Goal: Task Accomplishment & Management: Manage account settings

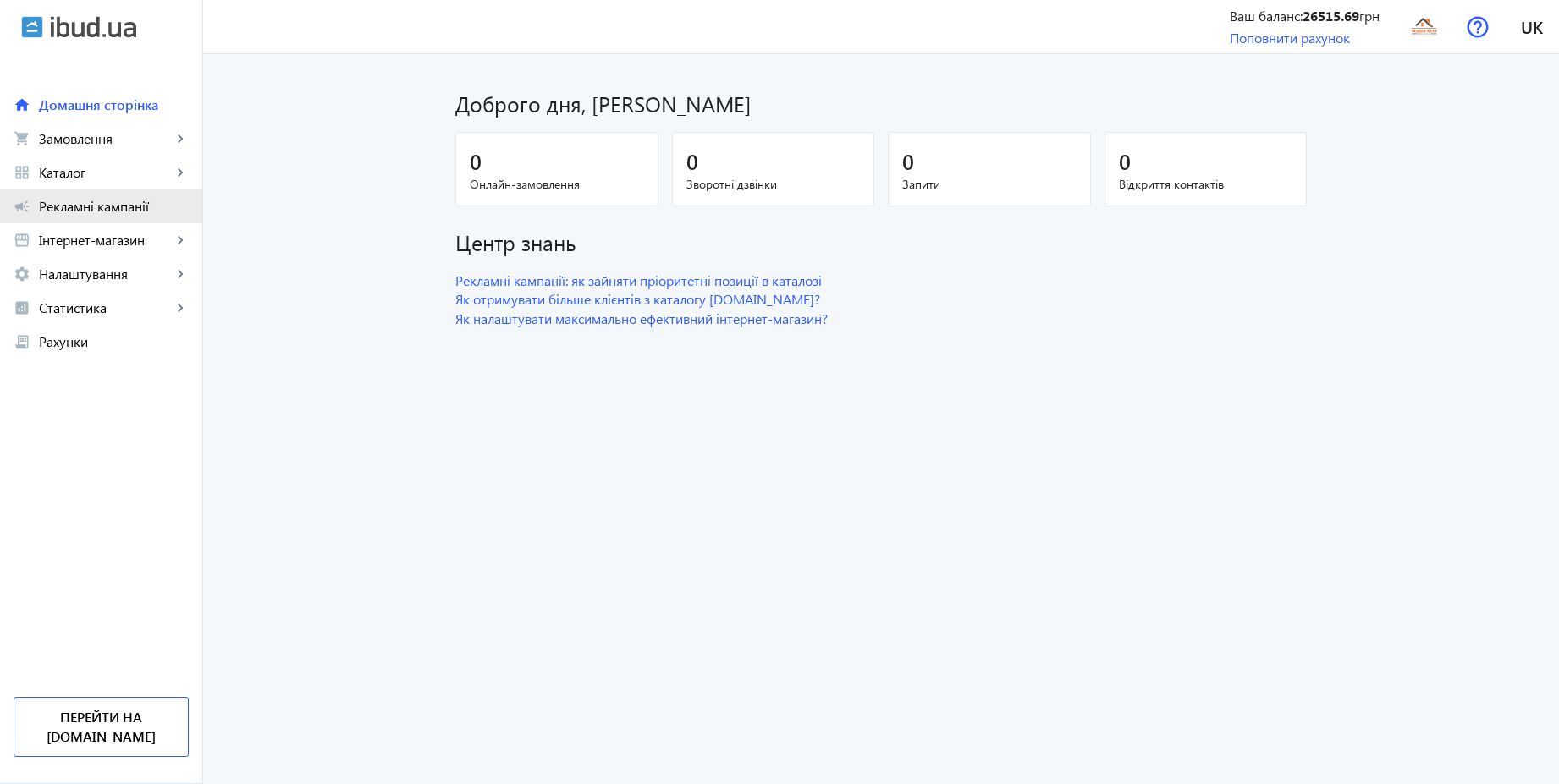
click at [93, 212] on span "Рекламні кампанії" at bounding box center [114, 206] width 150 height 17
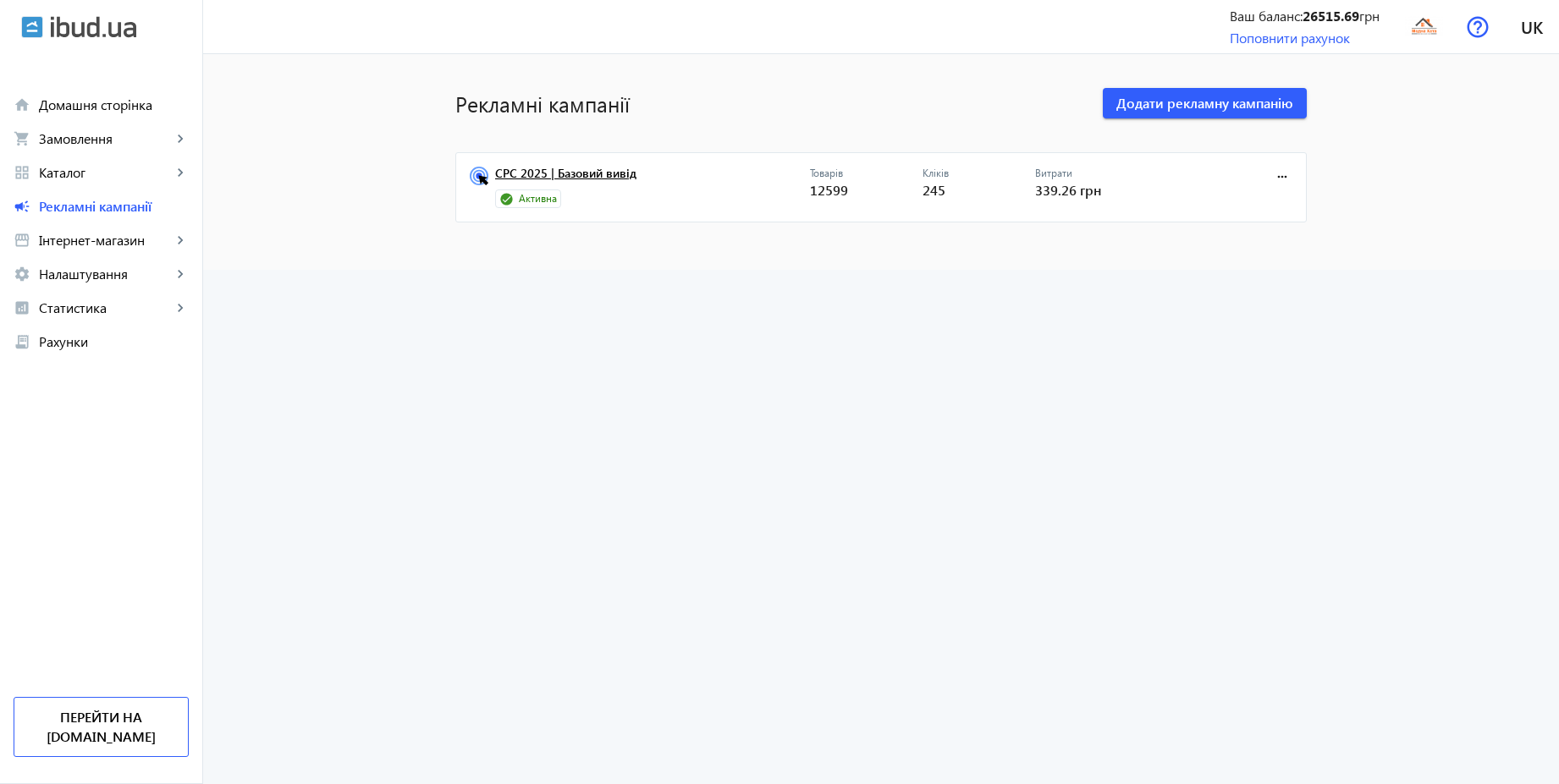
click at [562, 180] on link "CPC 2025 | Базовий вивід" at bounding box center [652, 179] width 315 height 24
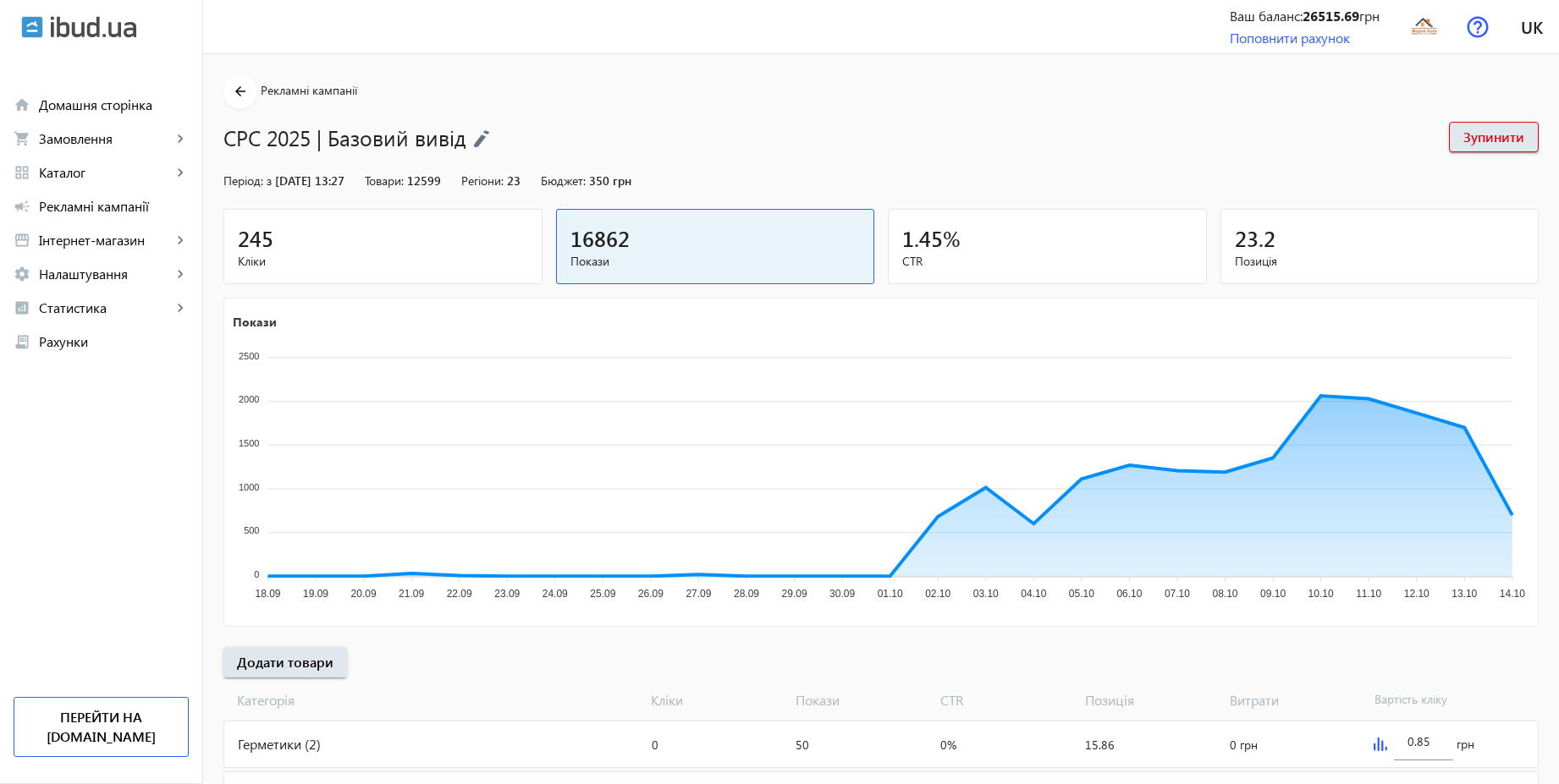
click at [427, 232] on div "245" at bounding box center [383, 238] width 290 height 30
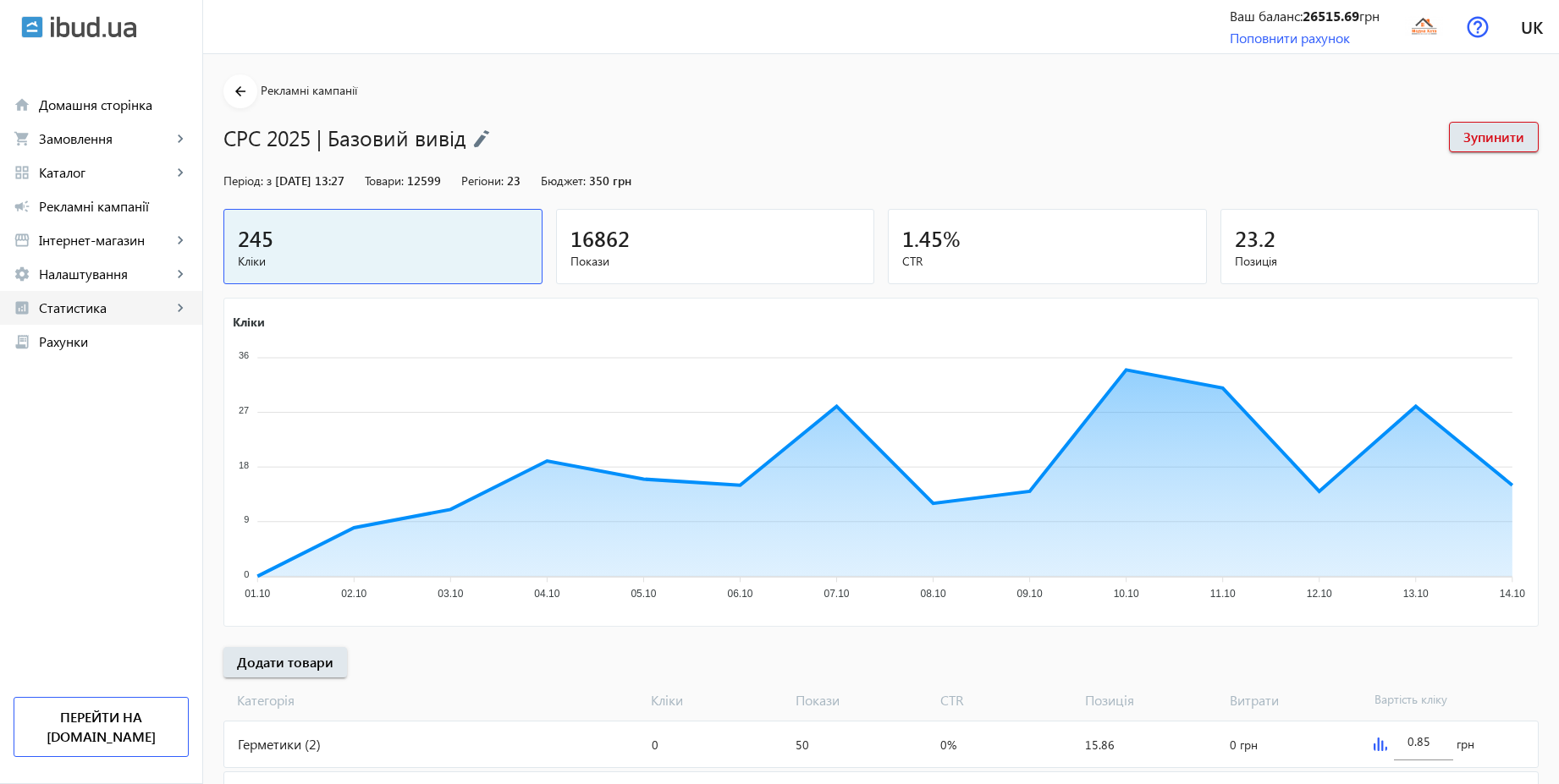
click at [84, 300] on span "Статистика" at bounding box center [105, 308] width 133 height 17
click at [79, 417] on span "Витрати" at bounding box center [122, 410] width 131 height 17
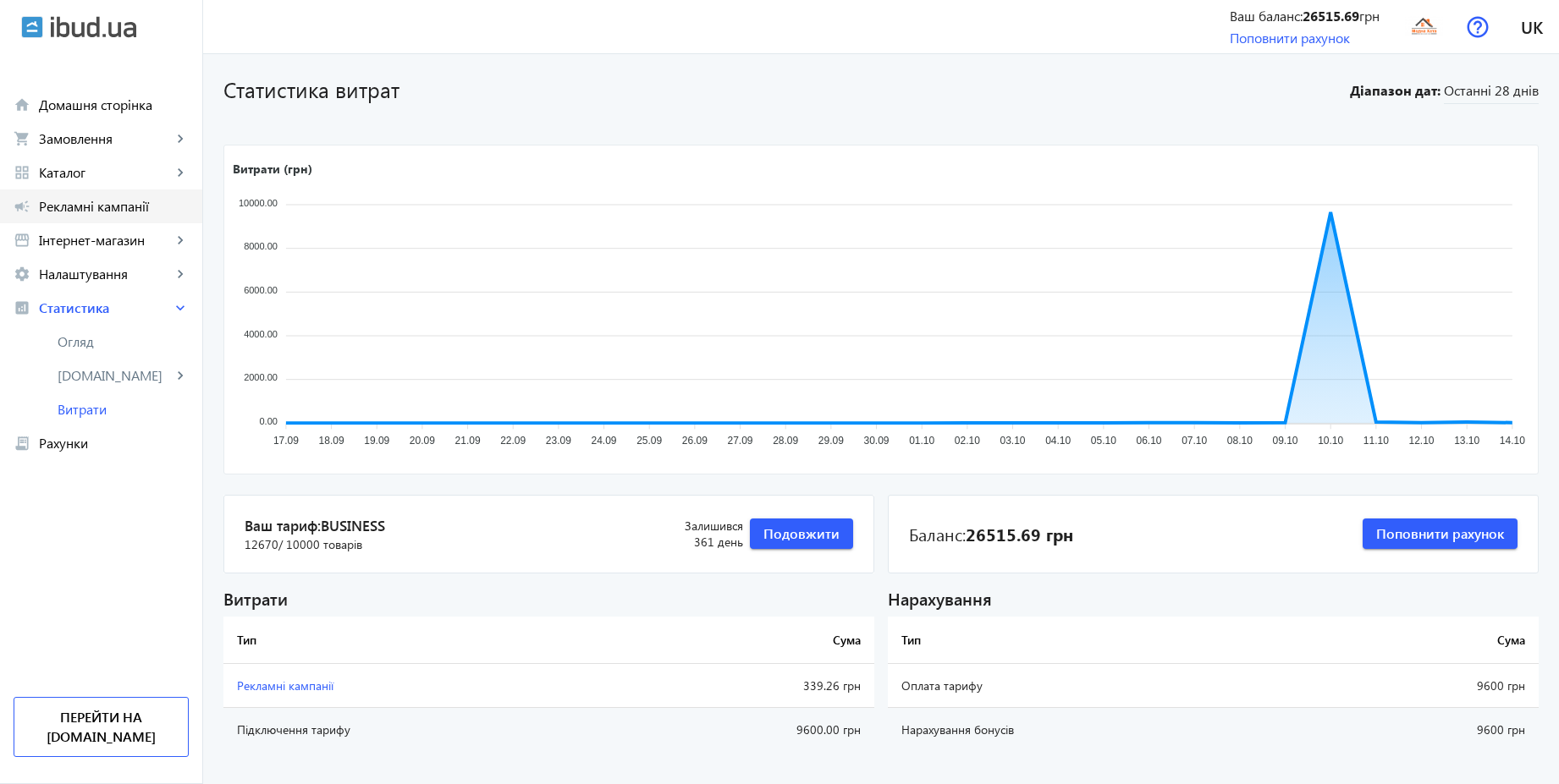
click at [75, 203] on span "Рекламні кампанії" at bounding box center [114, 206] width 150 height 17
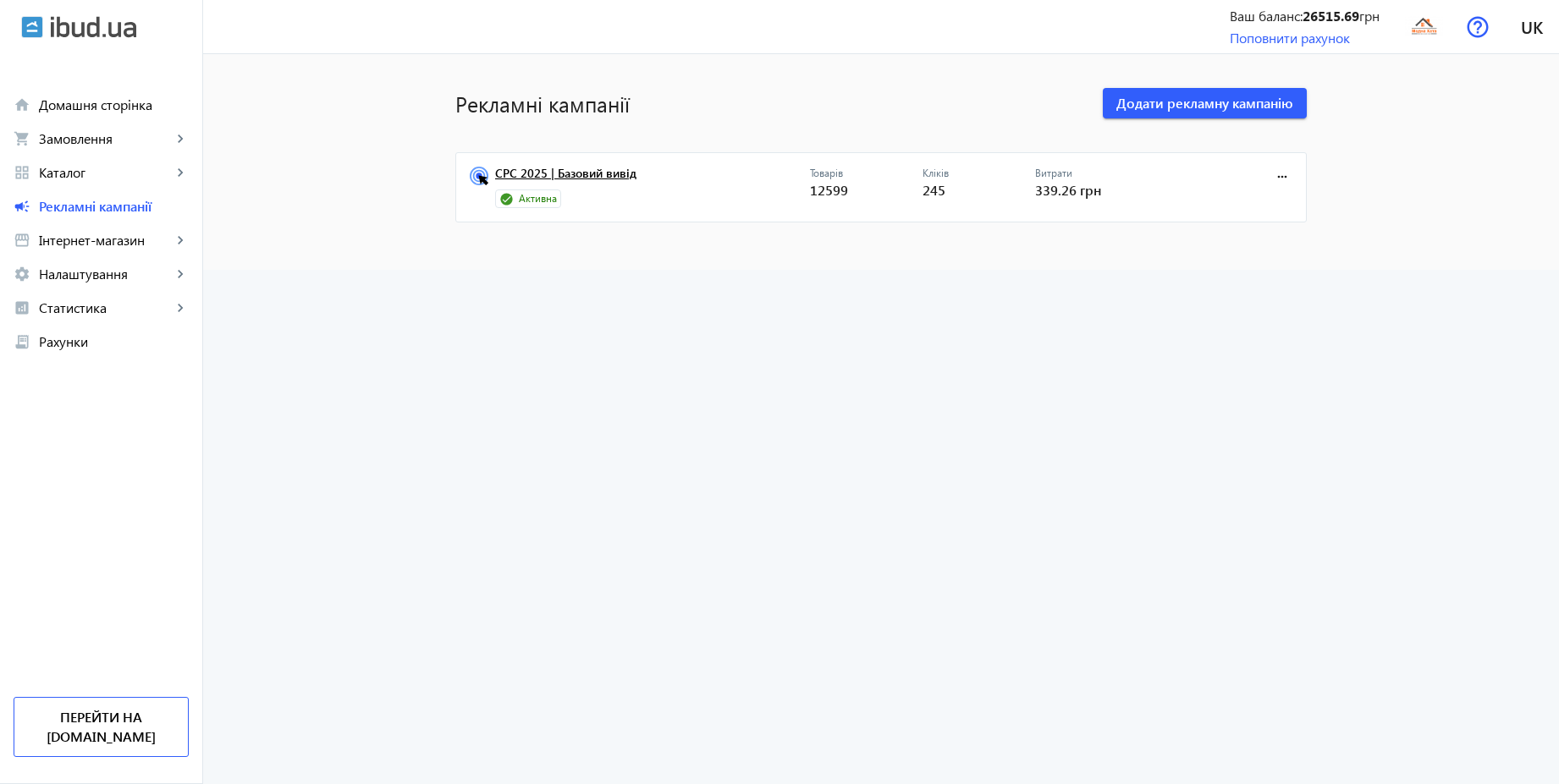
click at [574, 179] on link "CPC 2025 | Базовий вивід" at bounding box center [652, 179] width 315 height 24
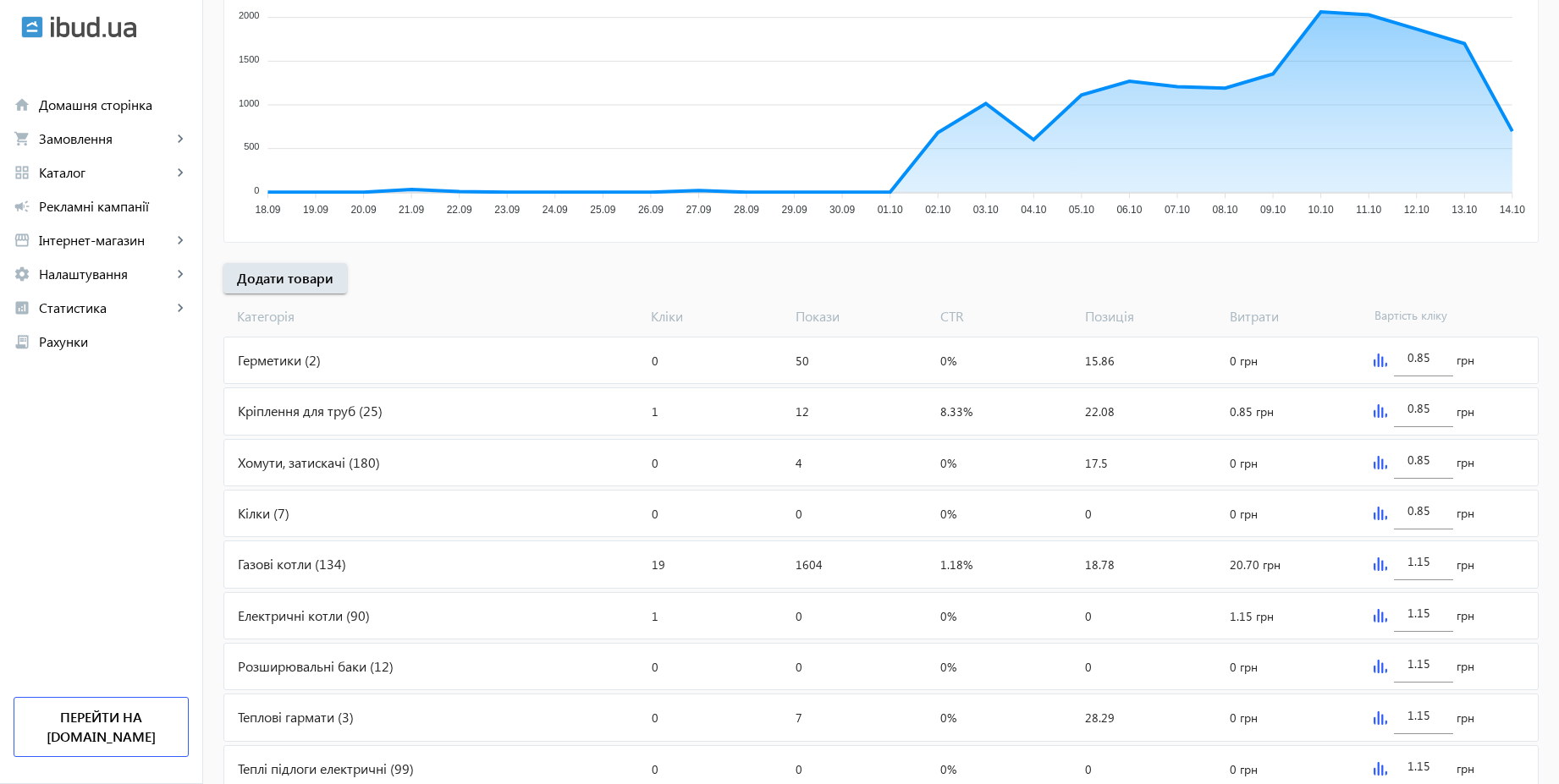
scroll to position [567, 0]
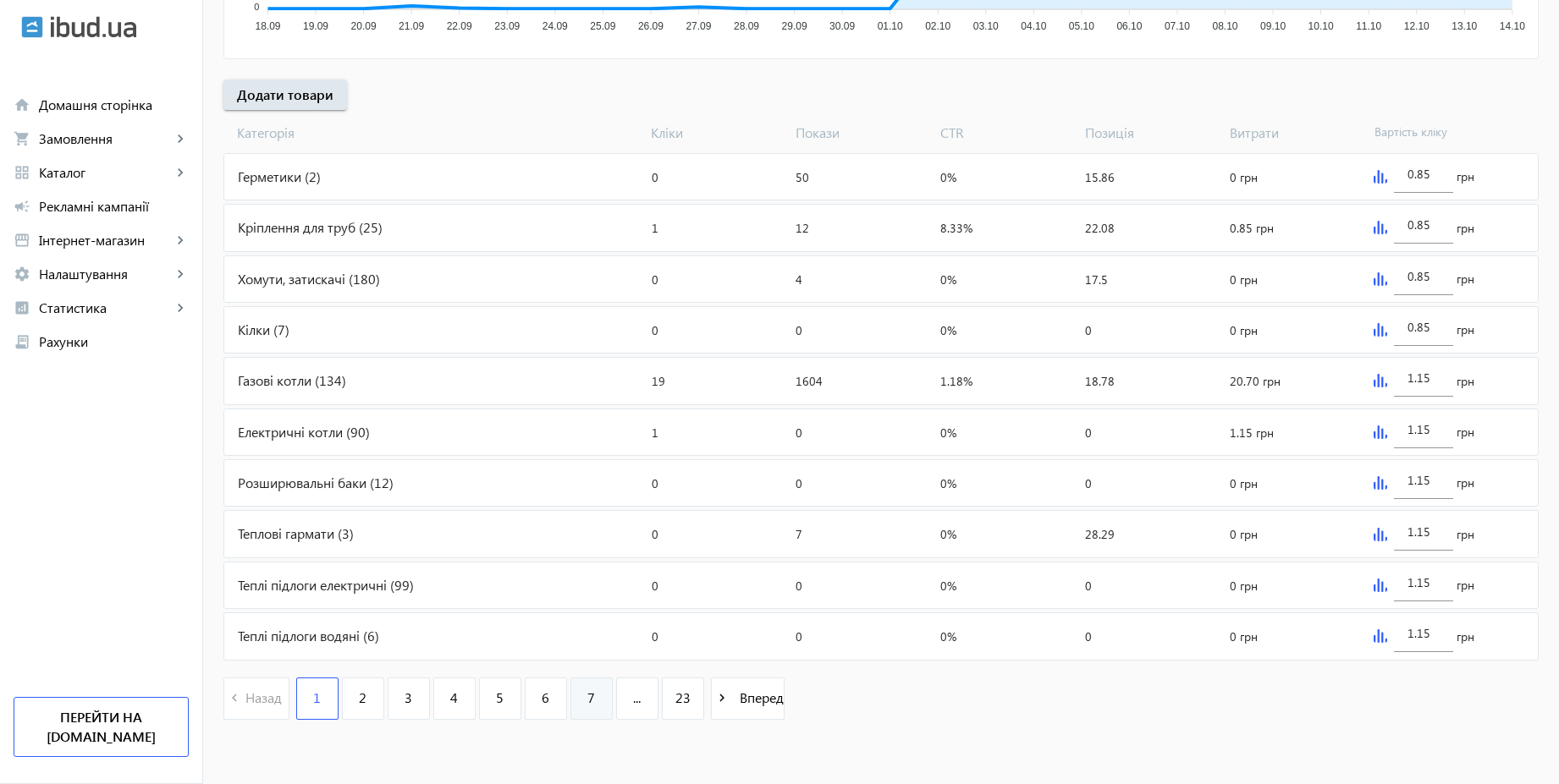
click at [587, 697] on span "7" at bounding box center [591, 697] width 8 height 18
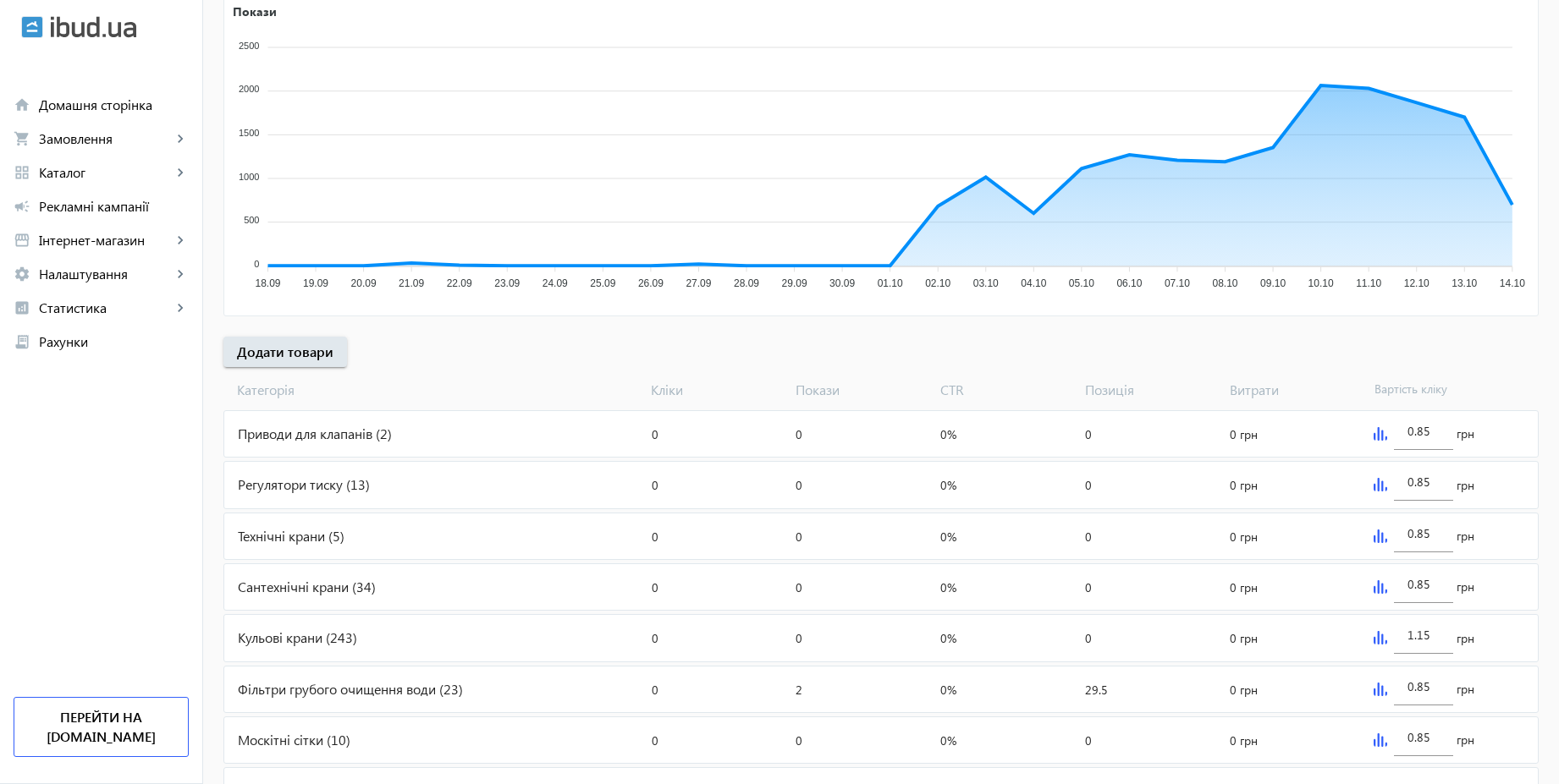
scroll to position [567, 0]
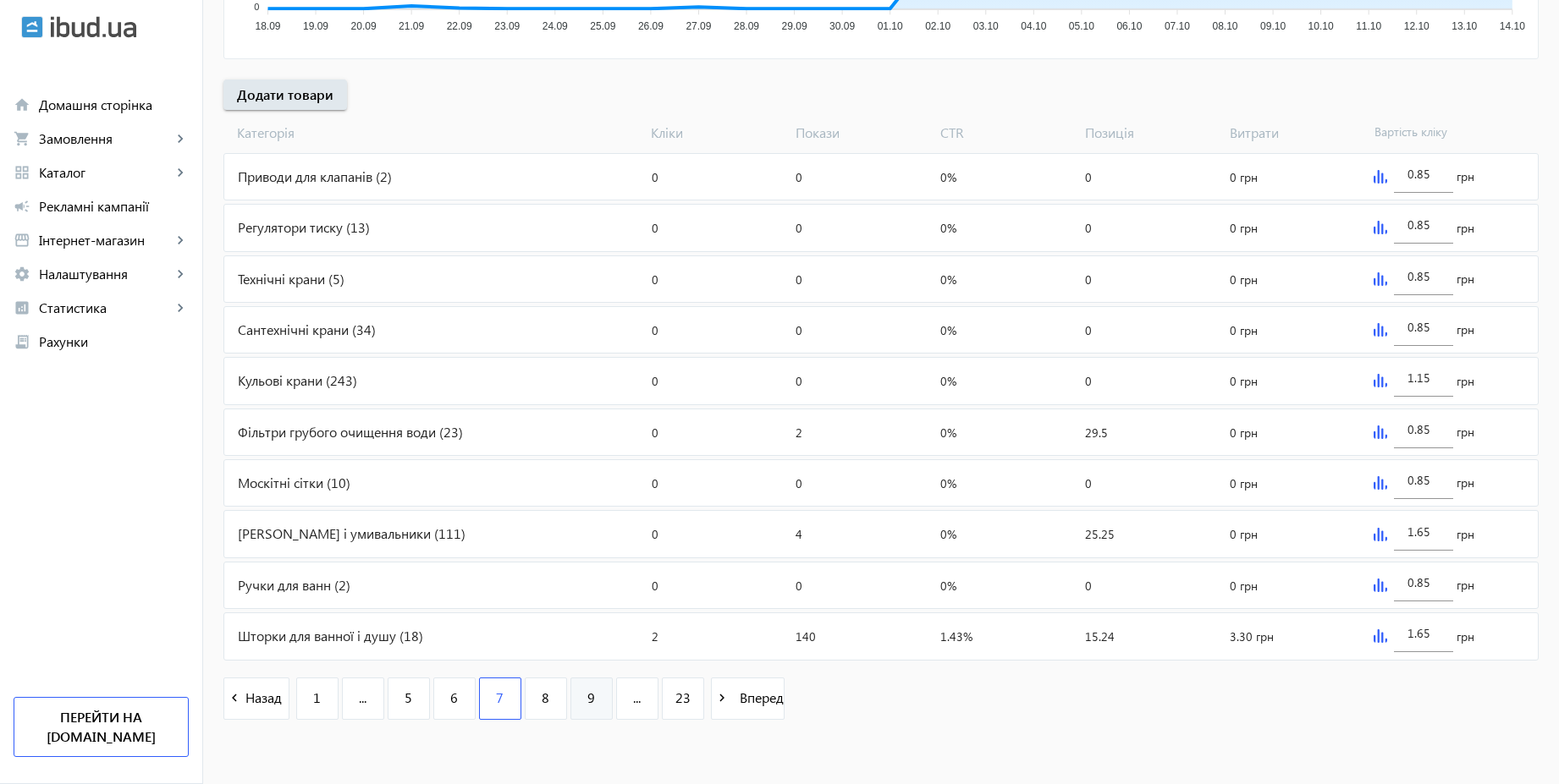
click at [592, 682] on link "9" at bounding box center [591, 699] width 42 height 42
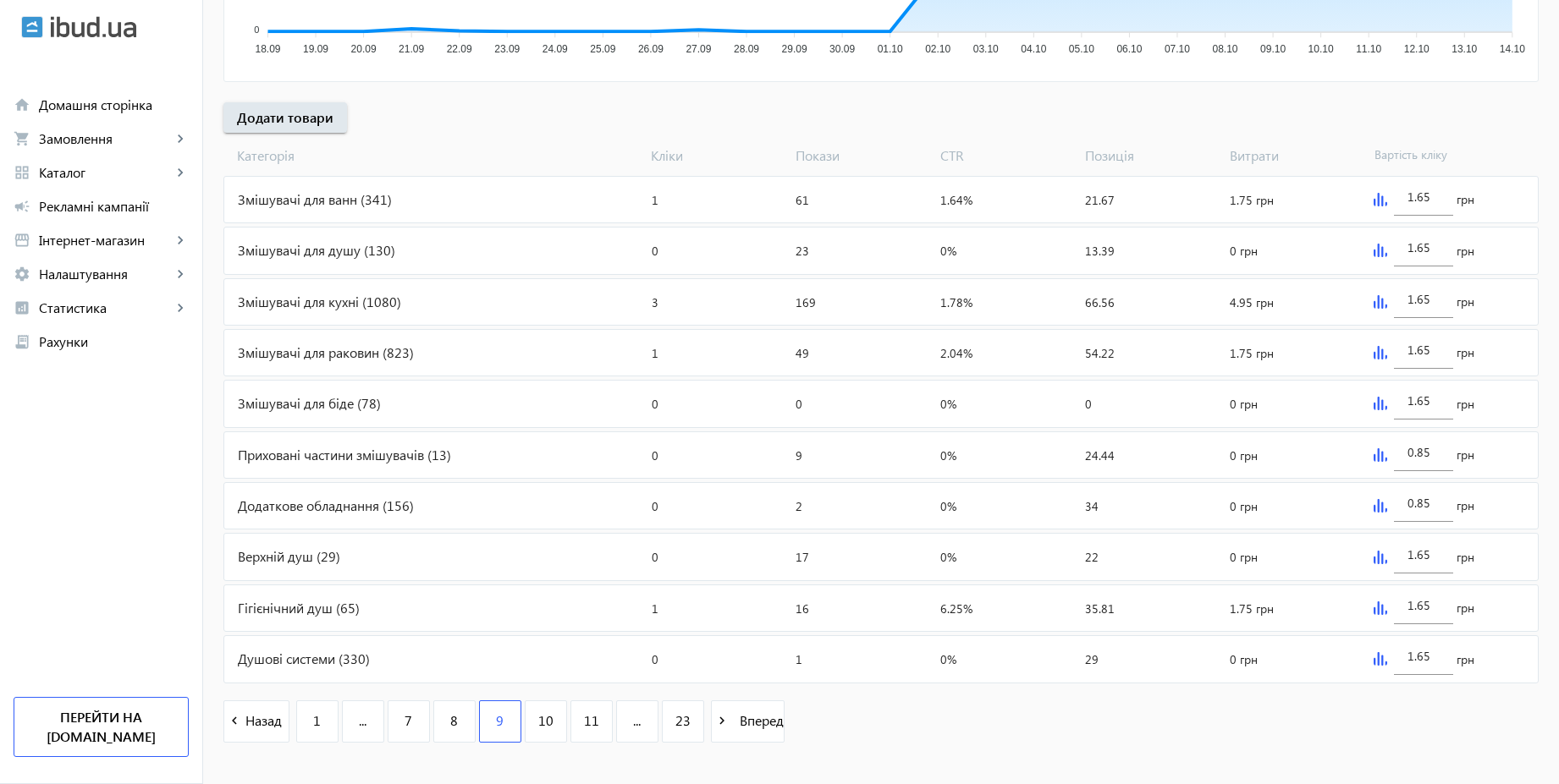
scroll to position [567, 0]
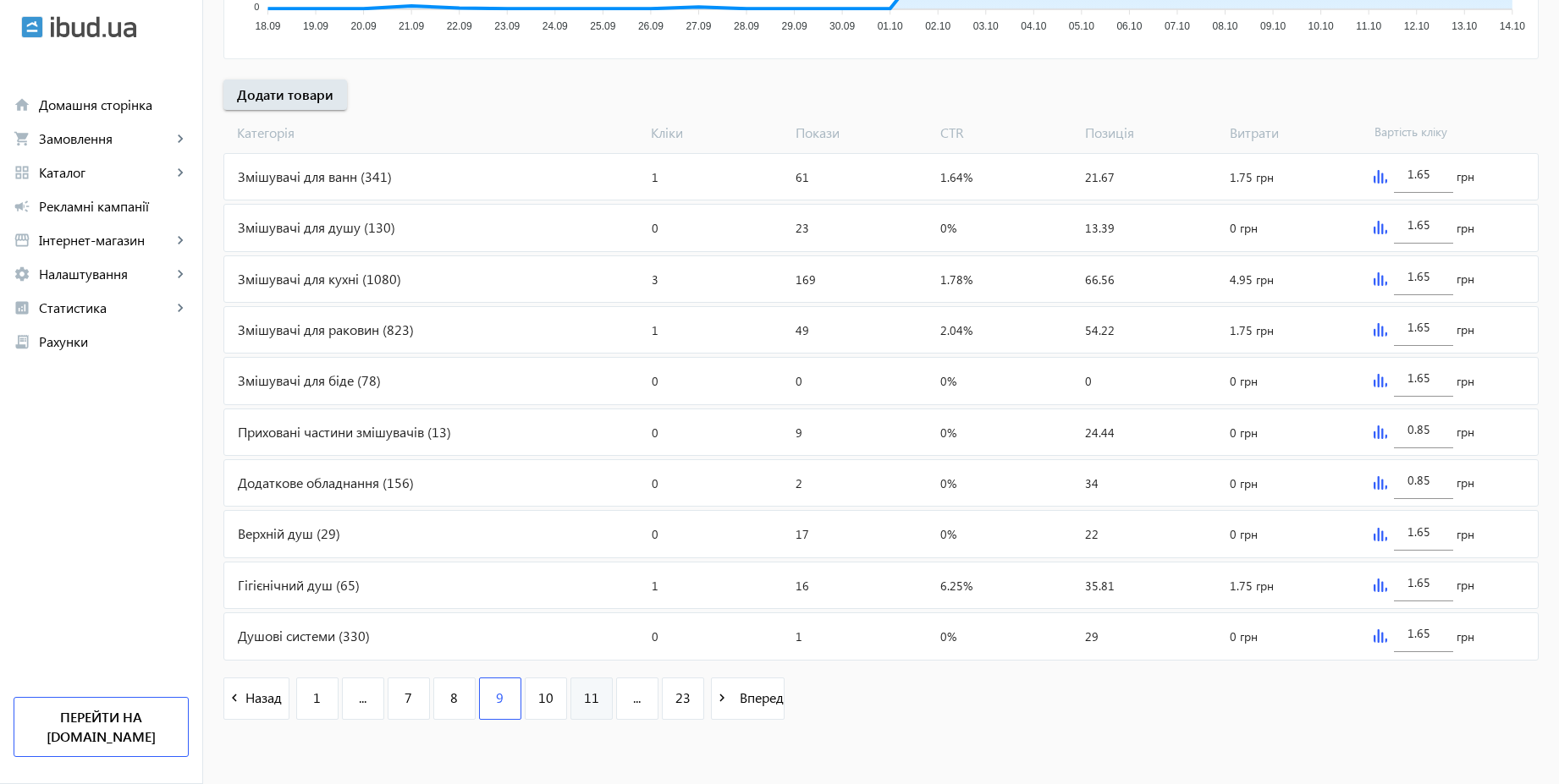
click at [584, 701] on span "11" at bounding box center [591, 697] width 15 height 18
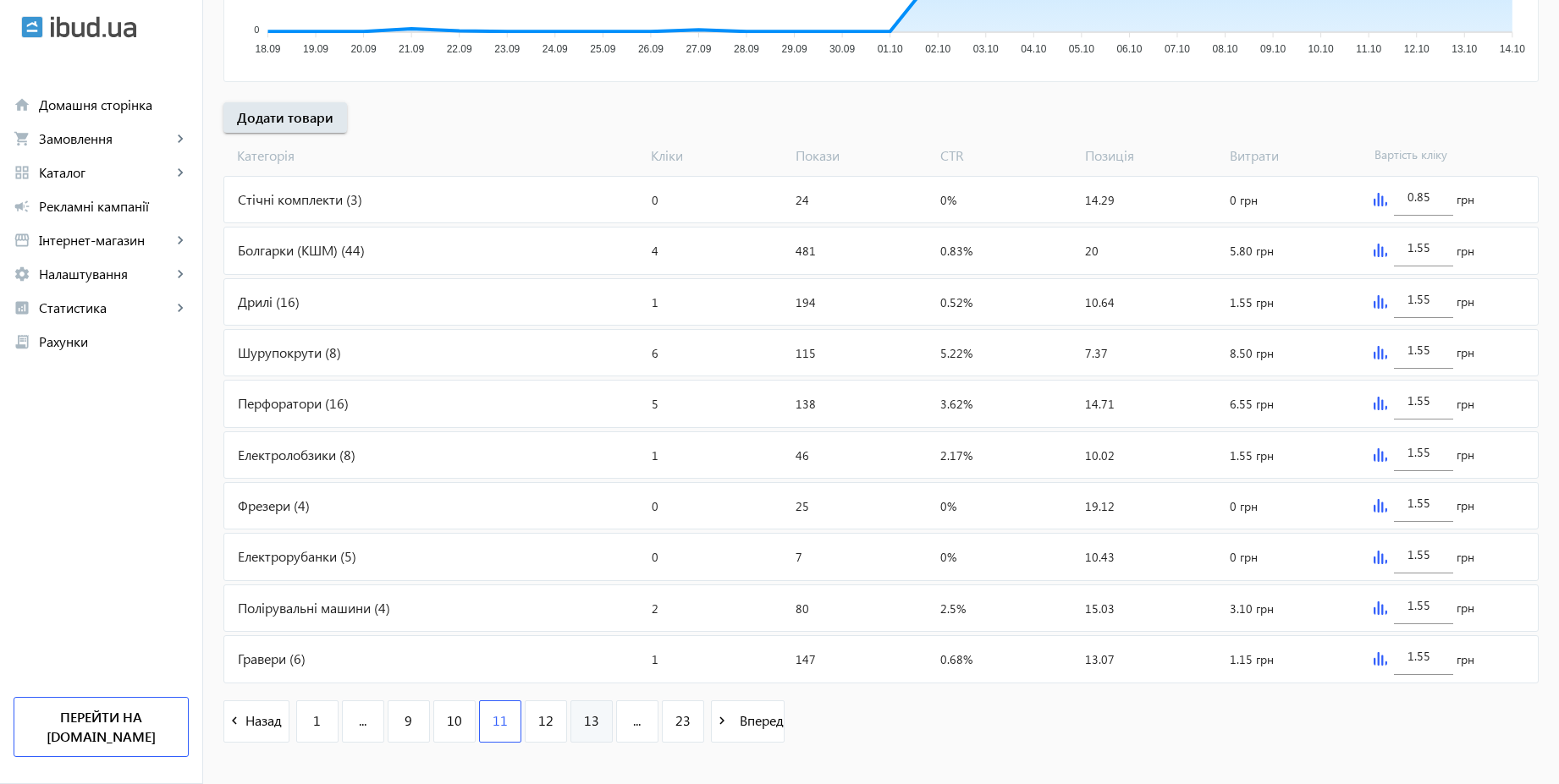
scroll to position [567, 0]
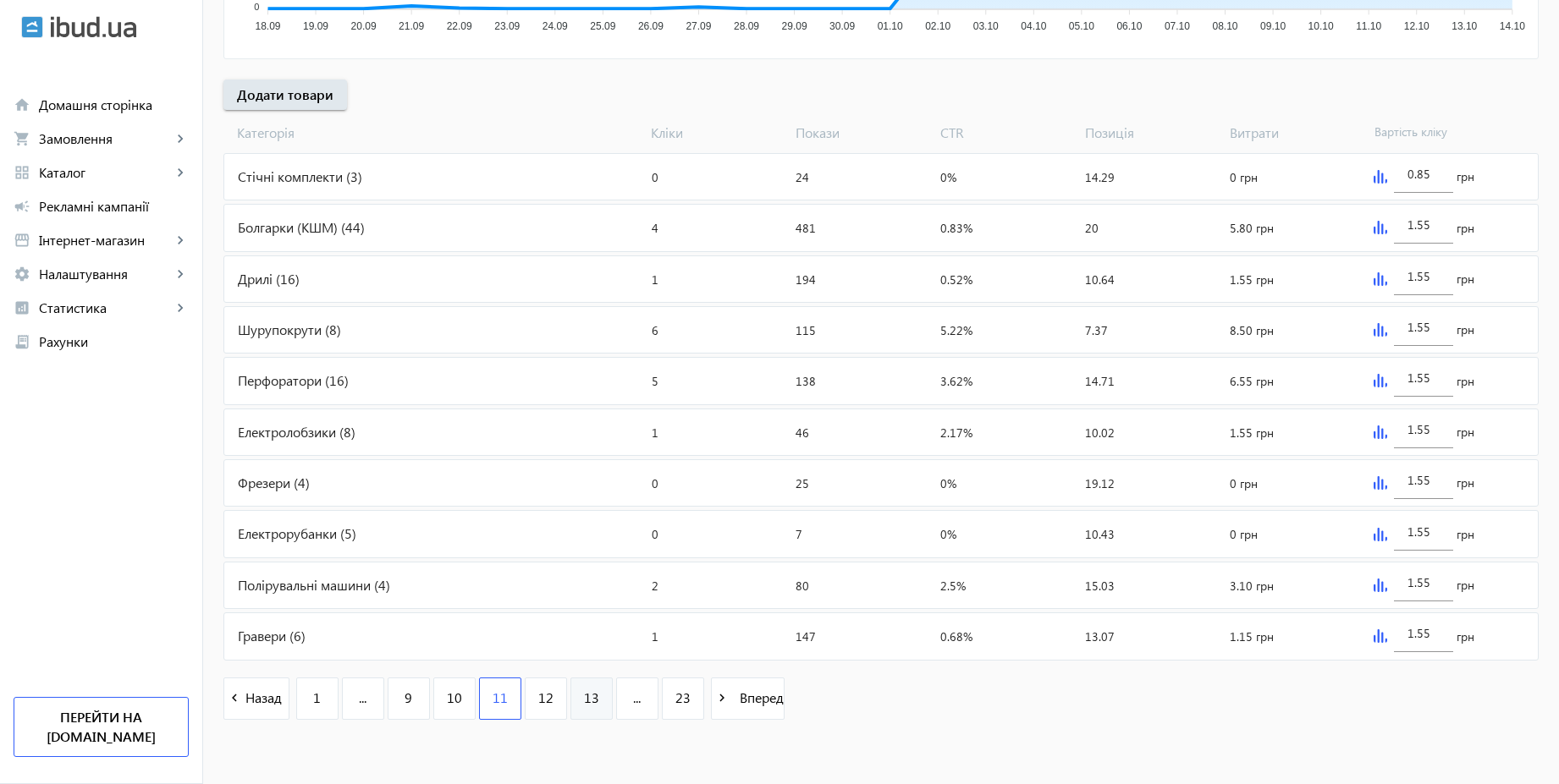
click at [570, 697] on link "13" at bounding box center [591, 699] width 42 height 42
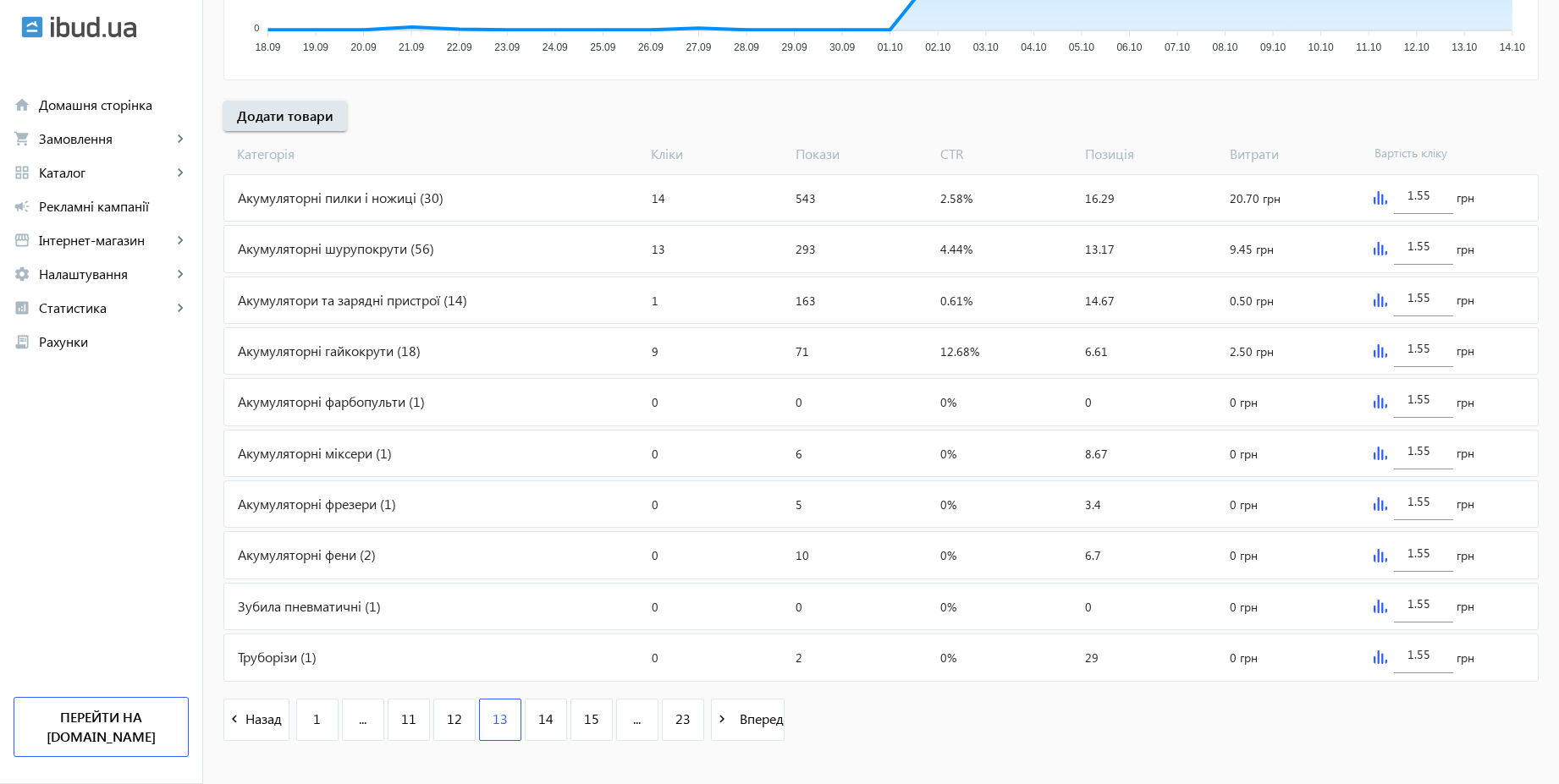
scroll to position [567, 0]
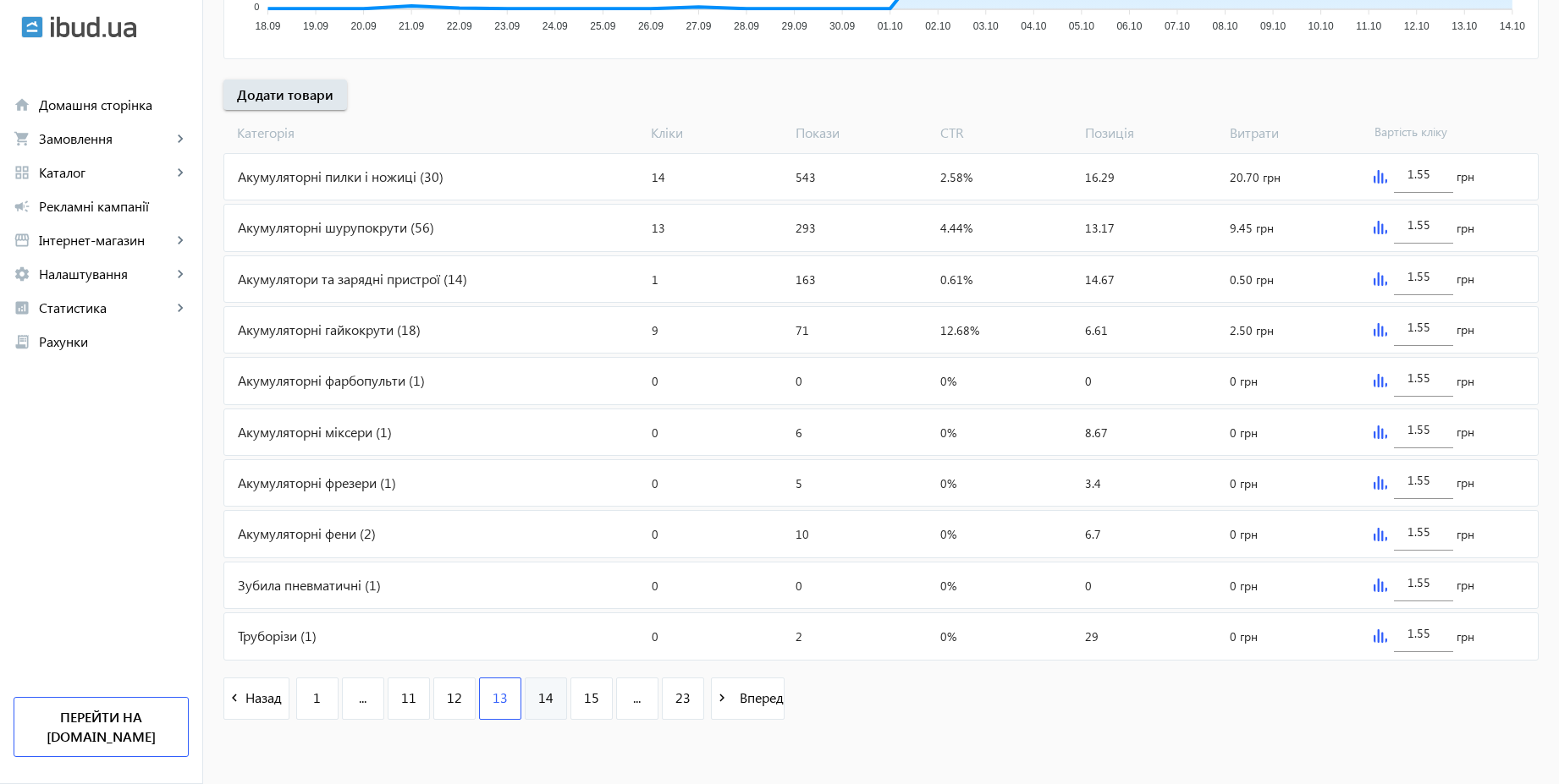
click at [538, 693] on span "14" at bounding box center [545, 697] width 15 height 18
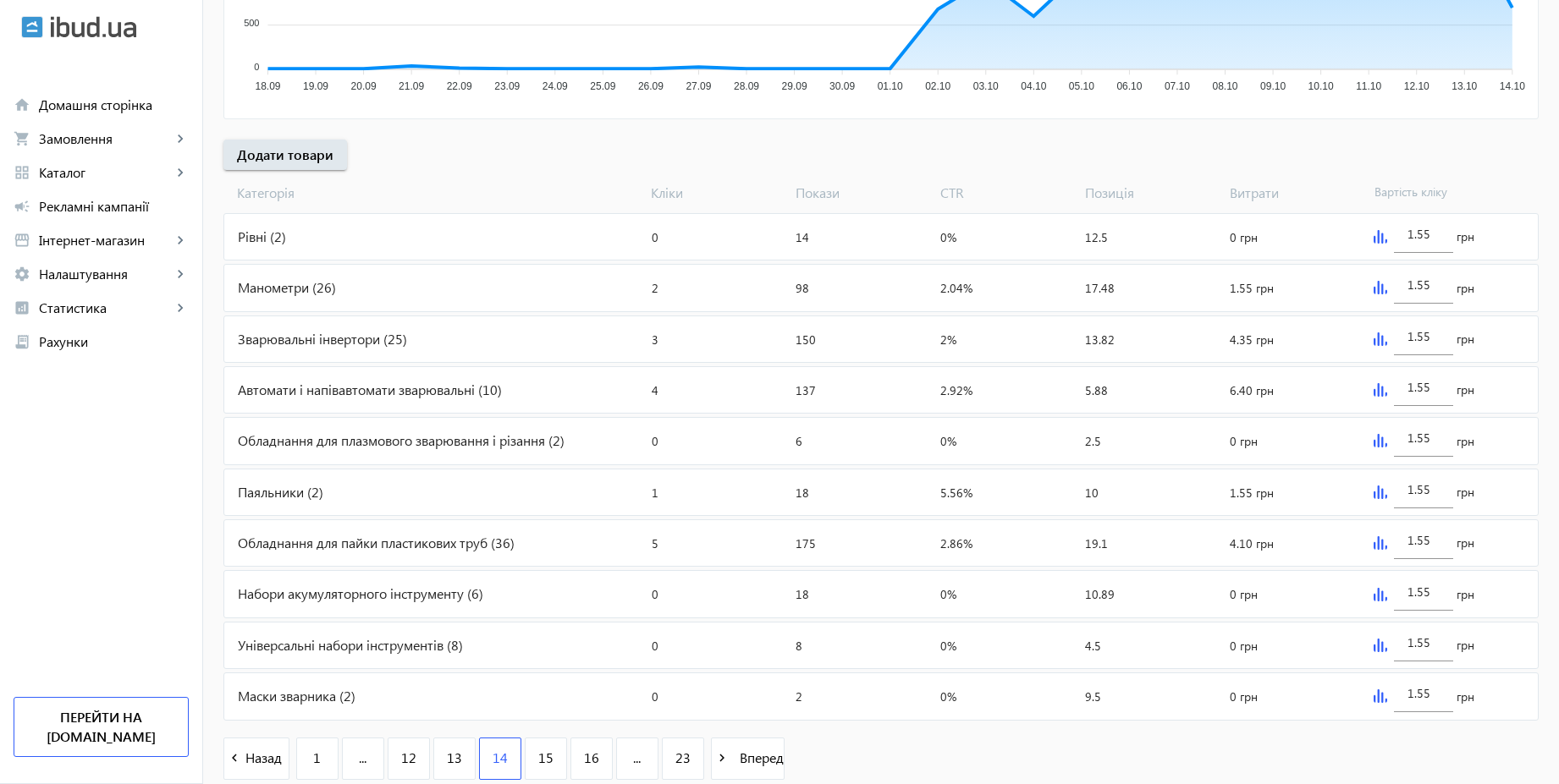
scroll to position [567, 0]
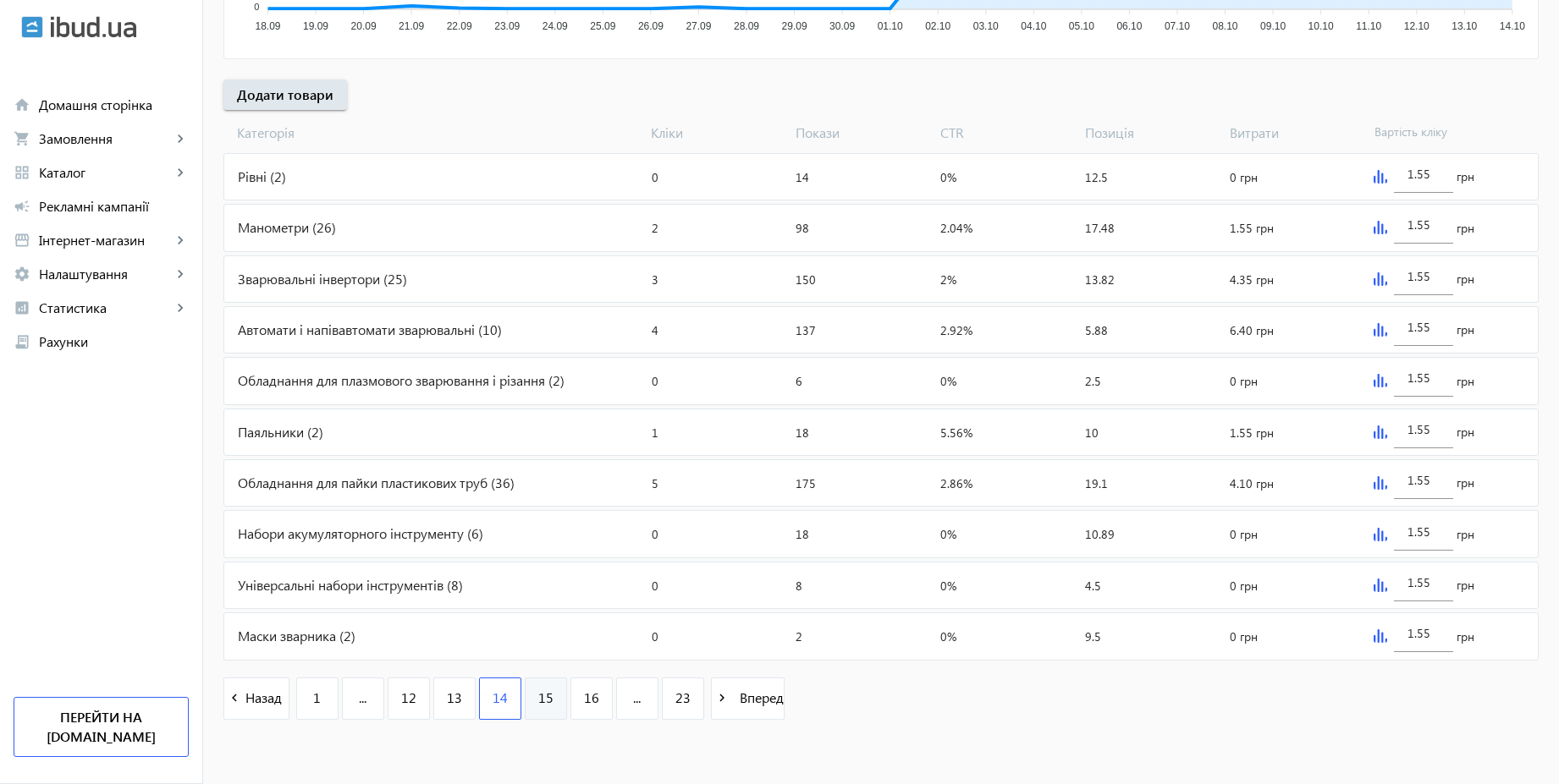
click at [538, 709] on link "15" at bounding box center [545, 699] width 42 height 42
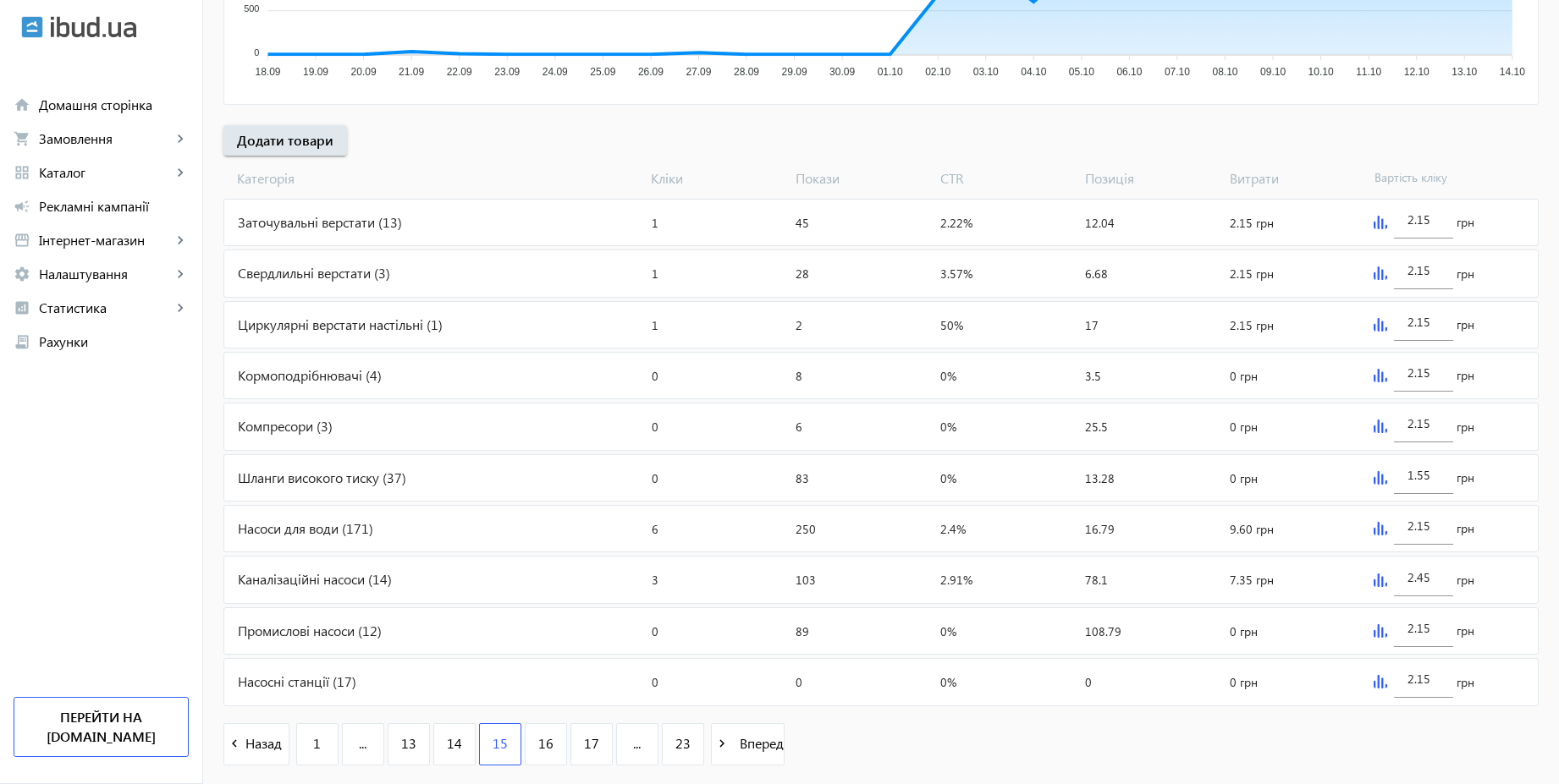
scroll to position [567, 0]
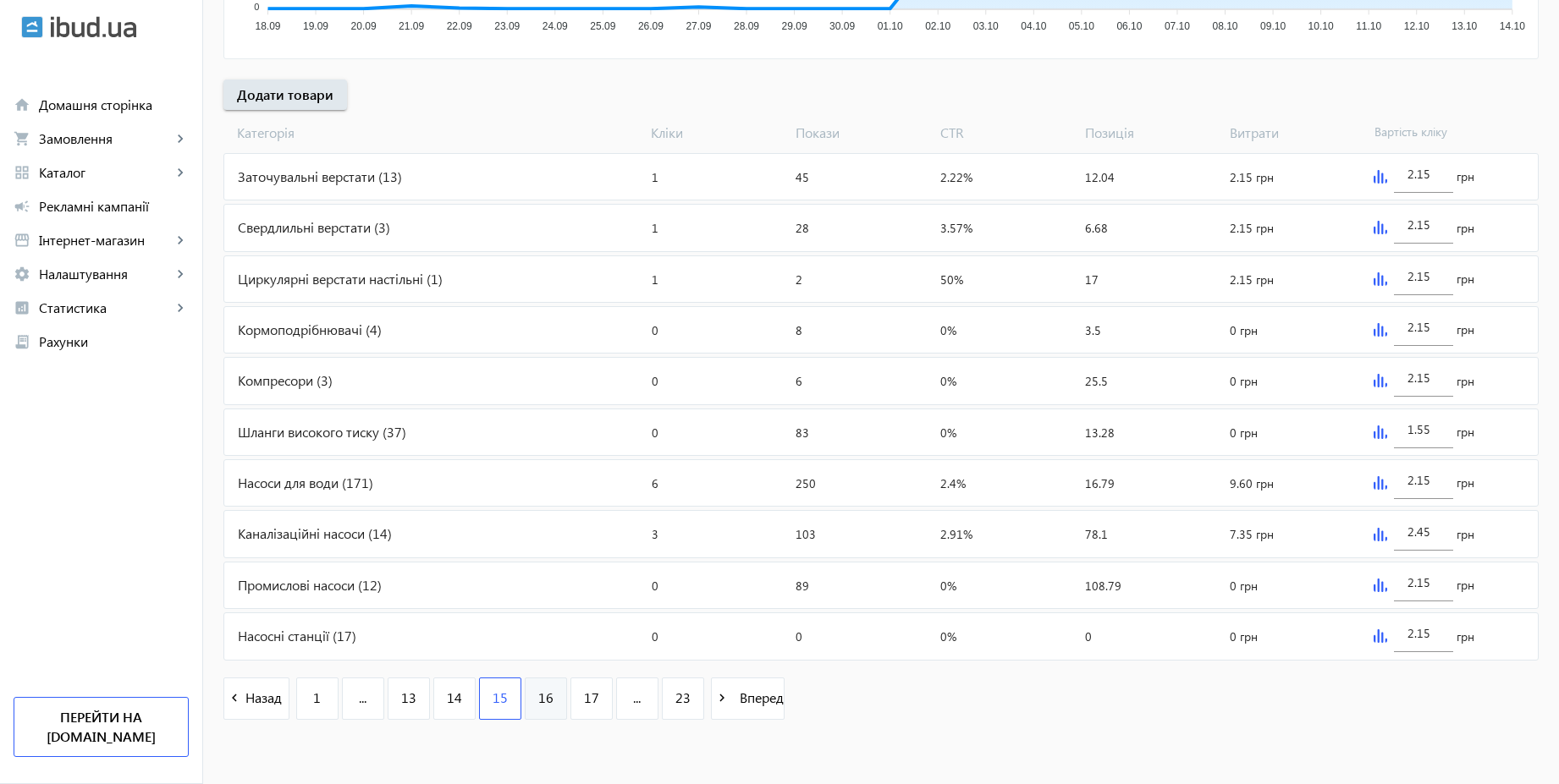
click at [538, 700] on span "16" at bounding box center [545, 697] width 15 height 18
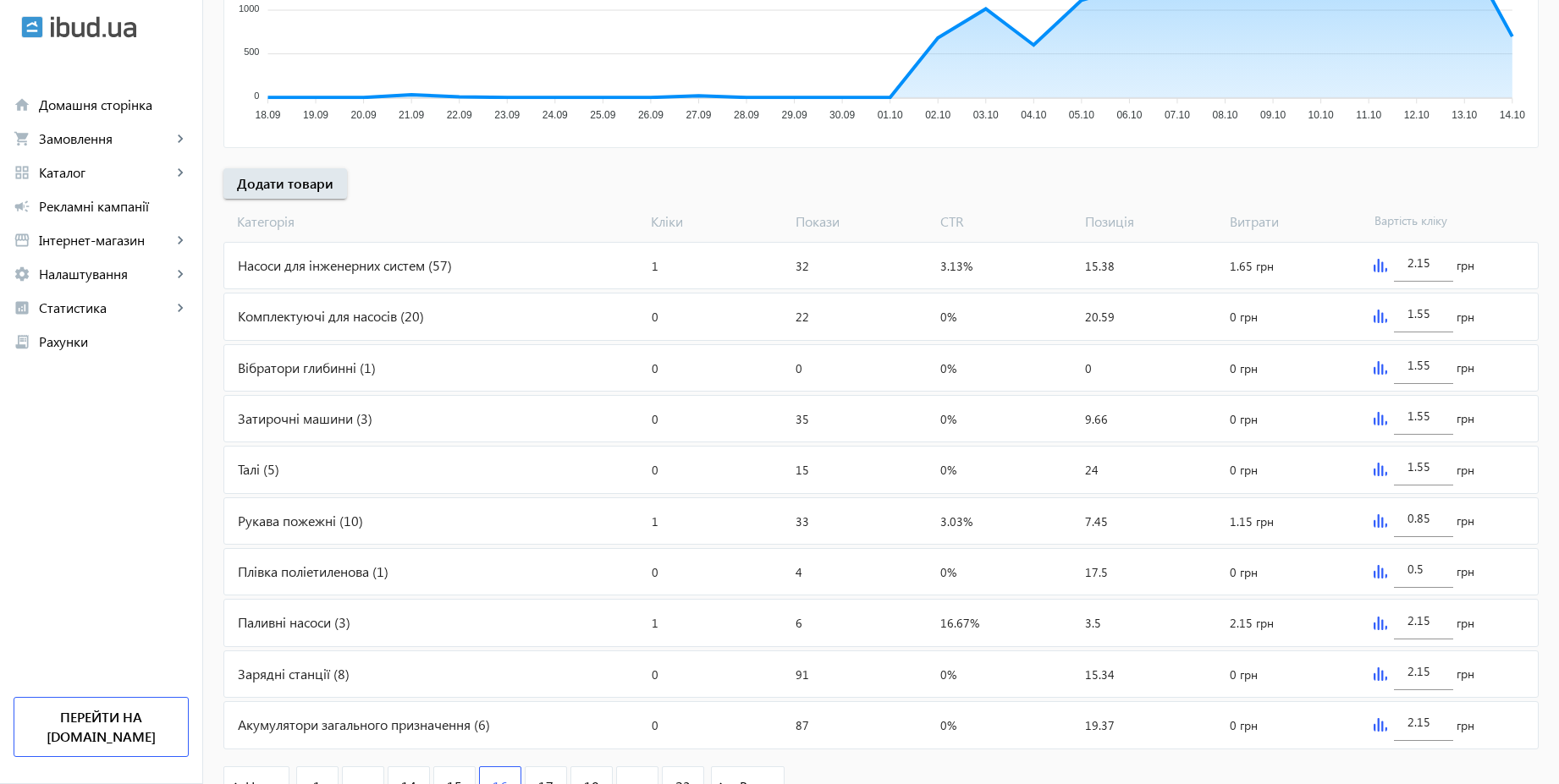
scroll to position [567, 0]
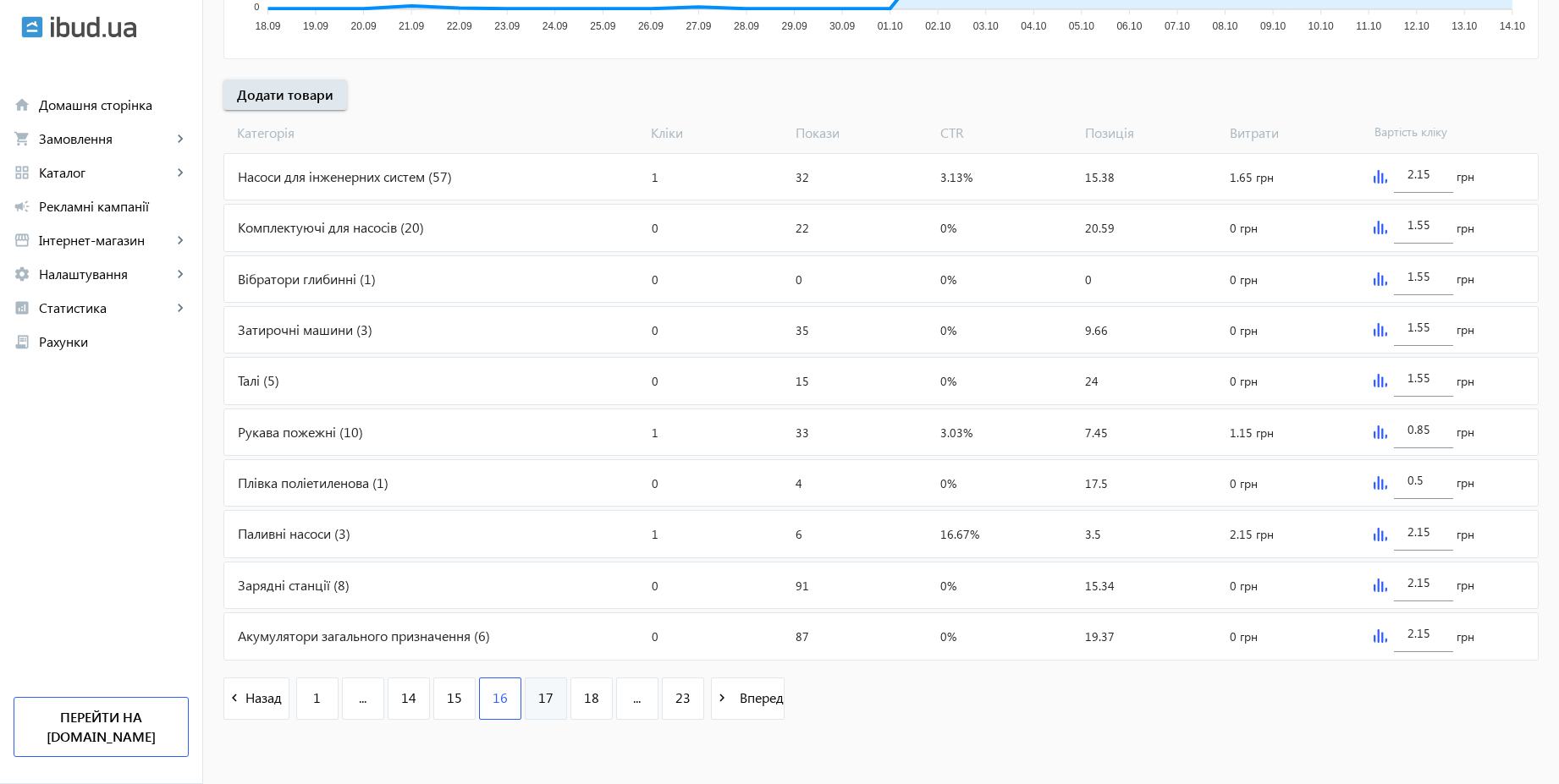
click at [538, 703] on span "17" at bounding box center [545, 697] width 15 height 18
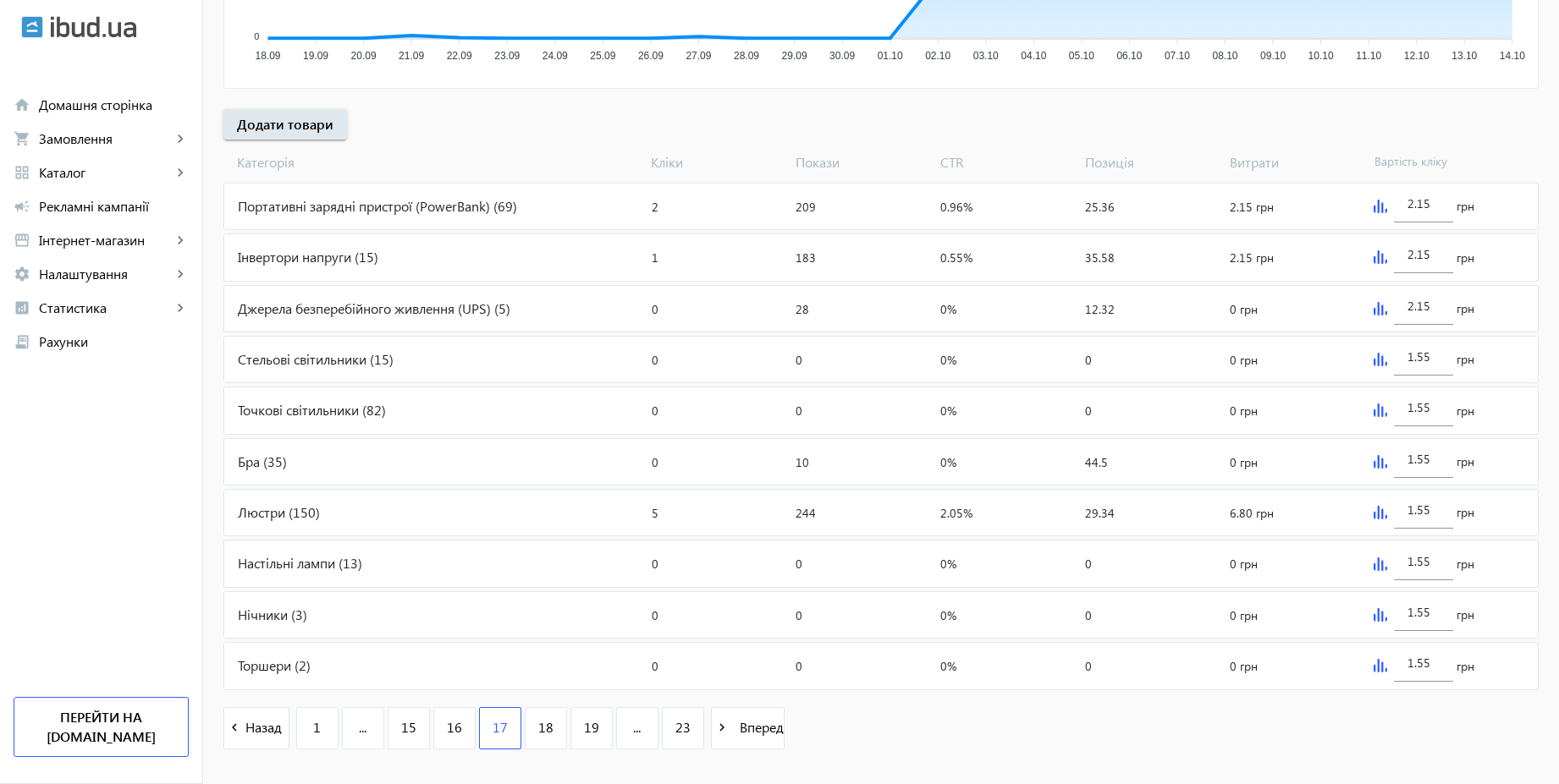
scroll to position [567, 0]
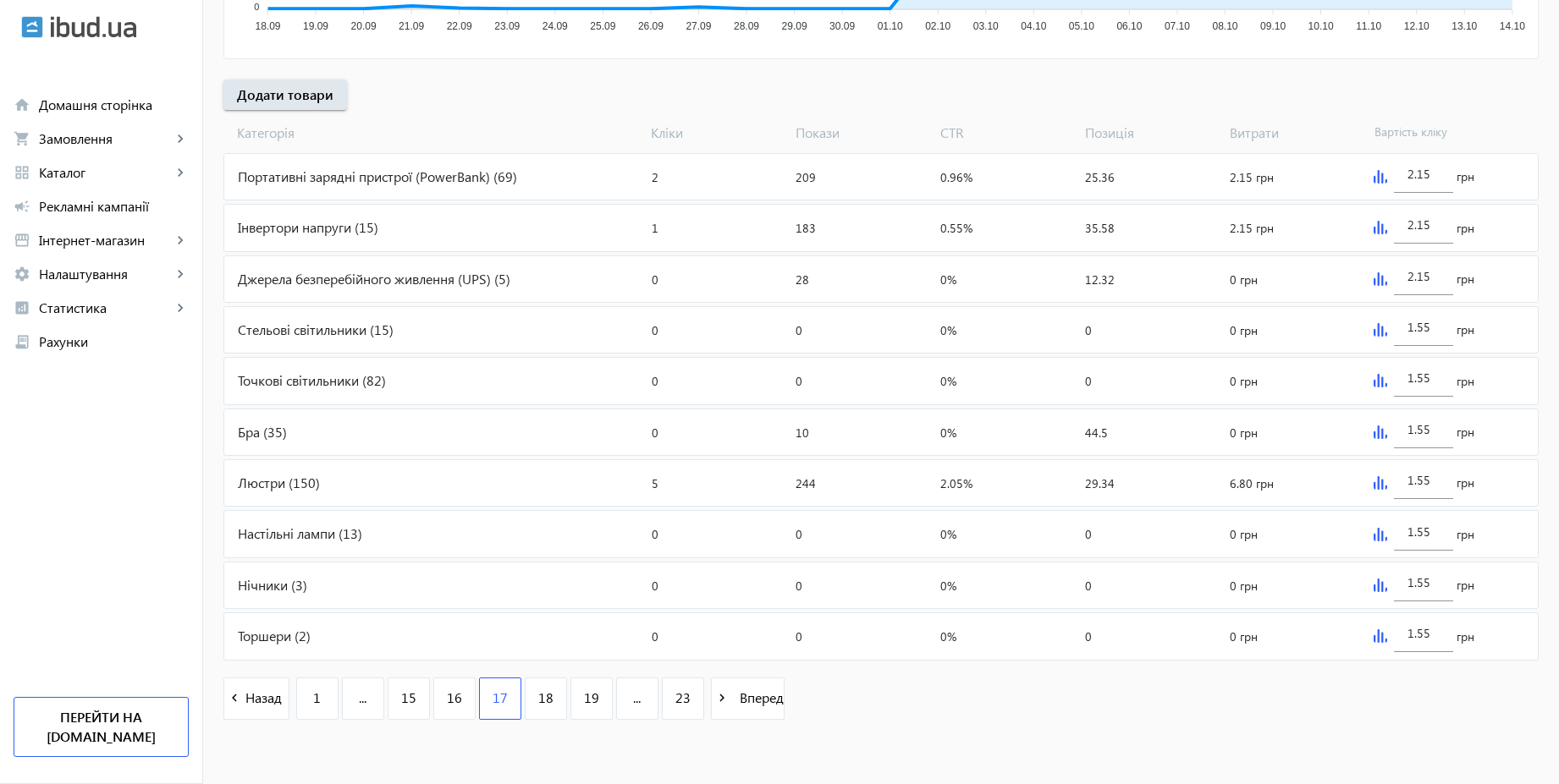
click at [459, 176] on div "Портативні зарядні пристрої (PowerBank) (69)" at bounding box center [435, 177] width 420 height 46
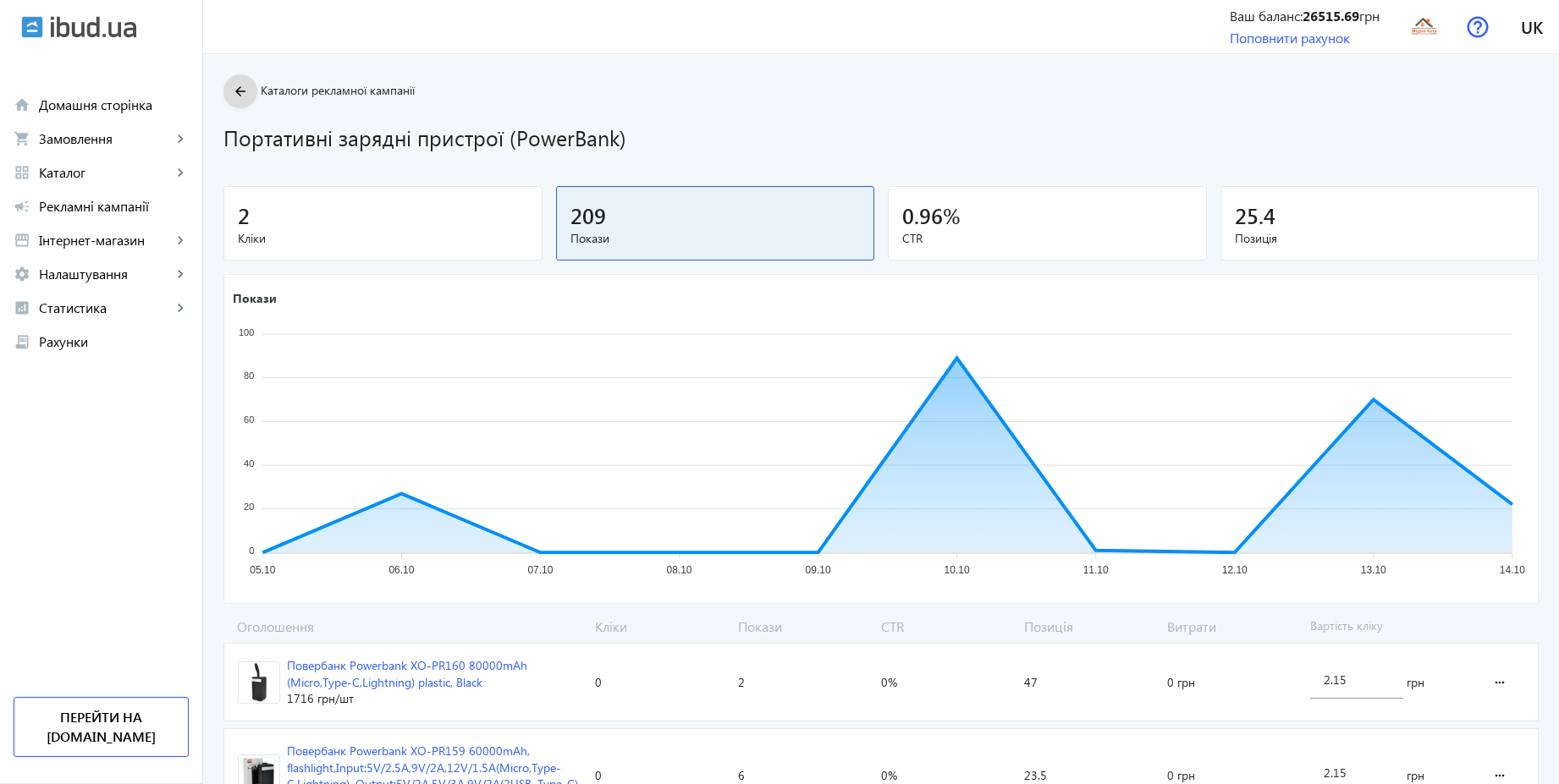
click at [241, 87] on span at bounding box center [240, 91] width 33 height 41
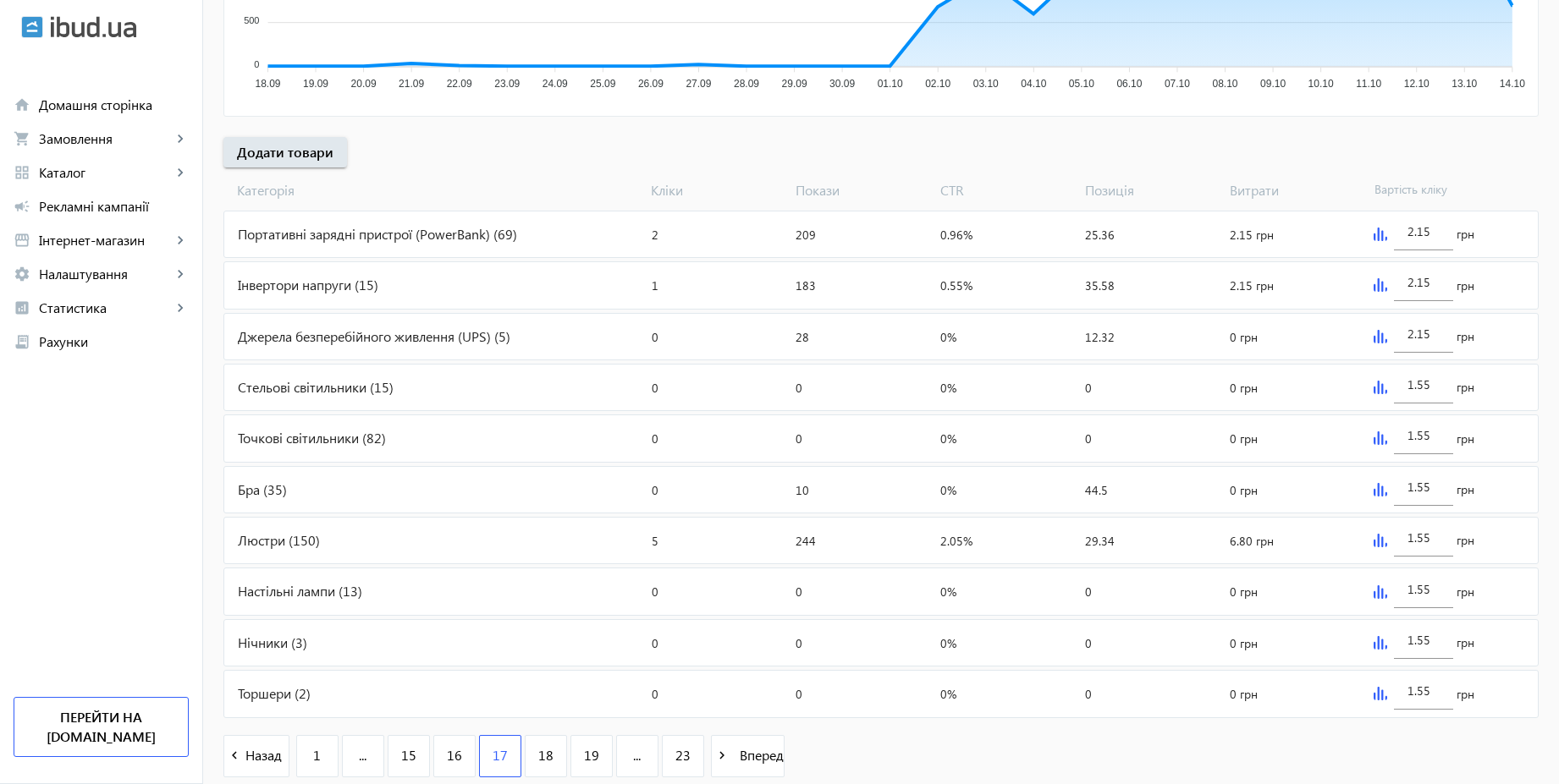
scroll to position [567, 0]
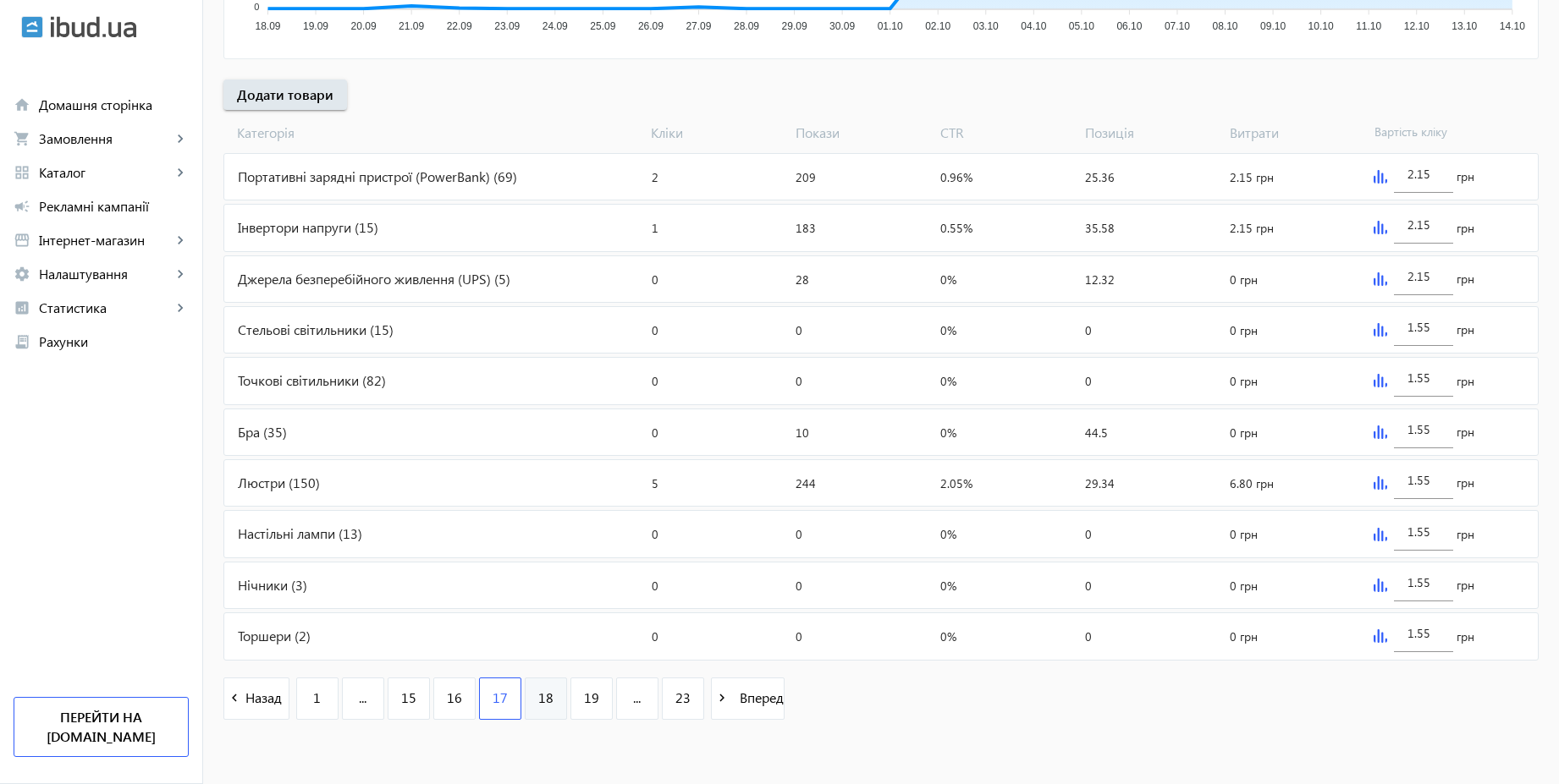
click at [538, 701] on span "18" at bounding box center [545, 697] width 15 height 18
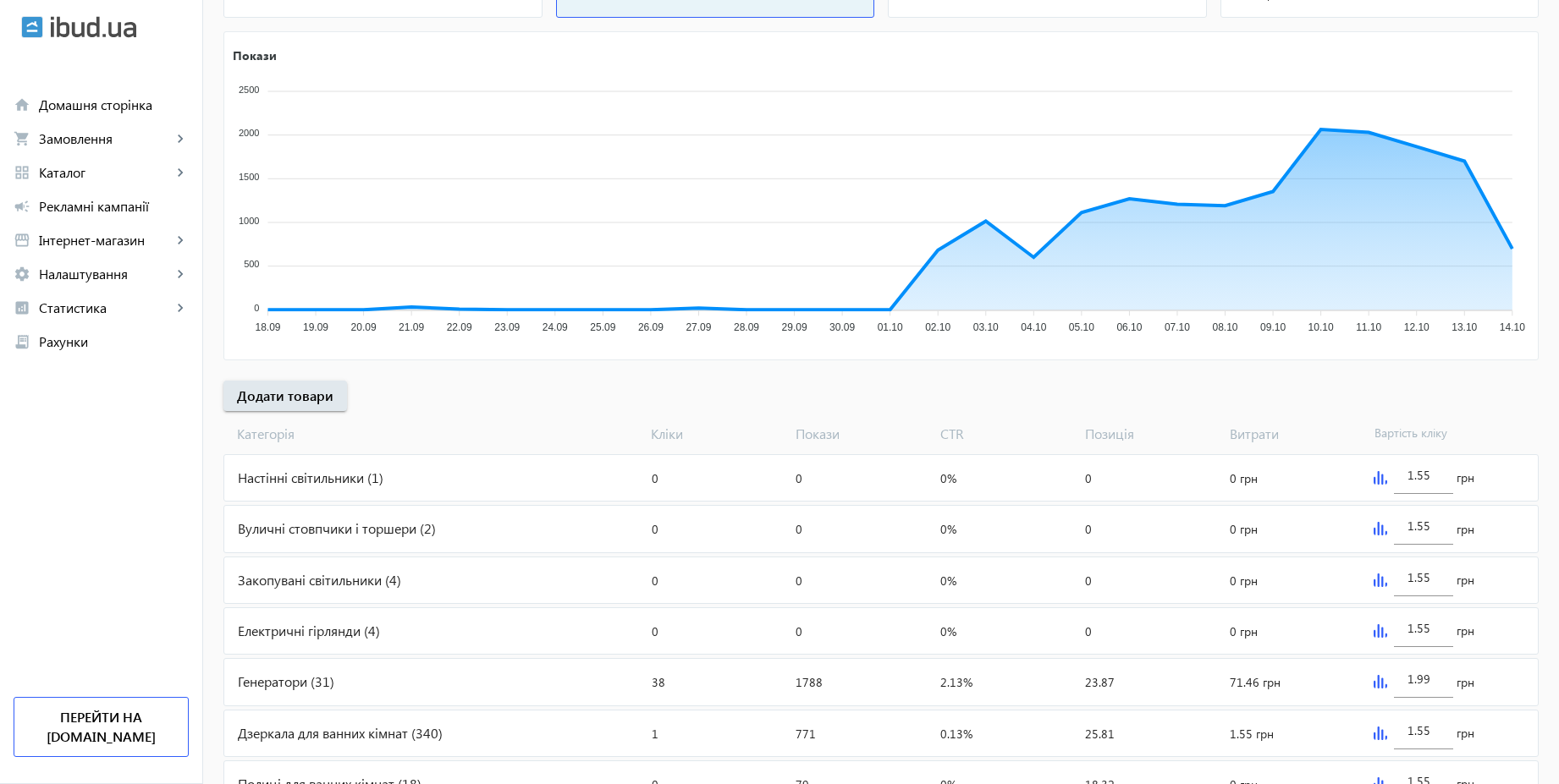
scroll to position [567, 0]
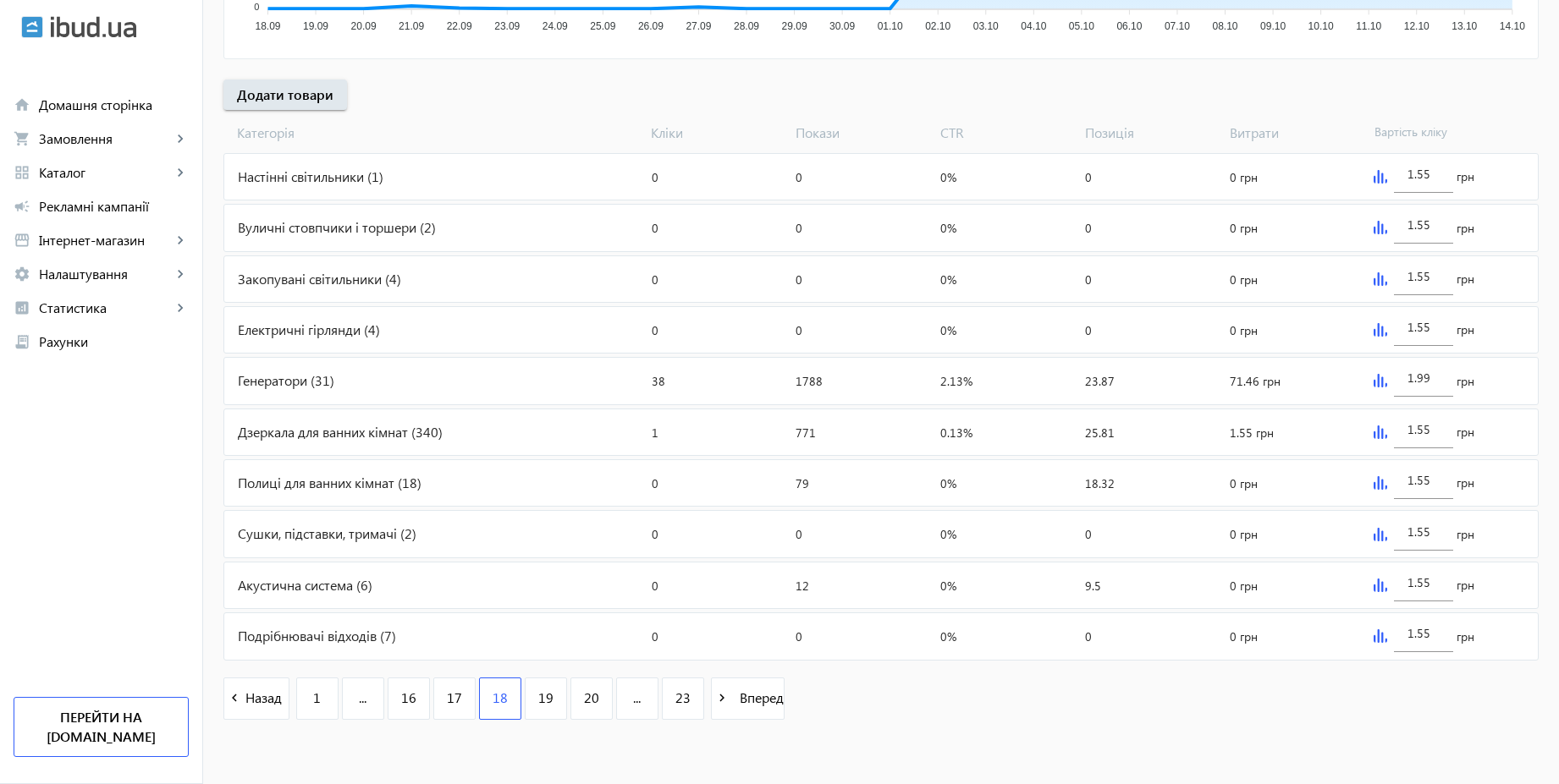
click at [1381, 382] on img at bounding box center [1380, 381] width 13 height 13
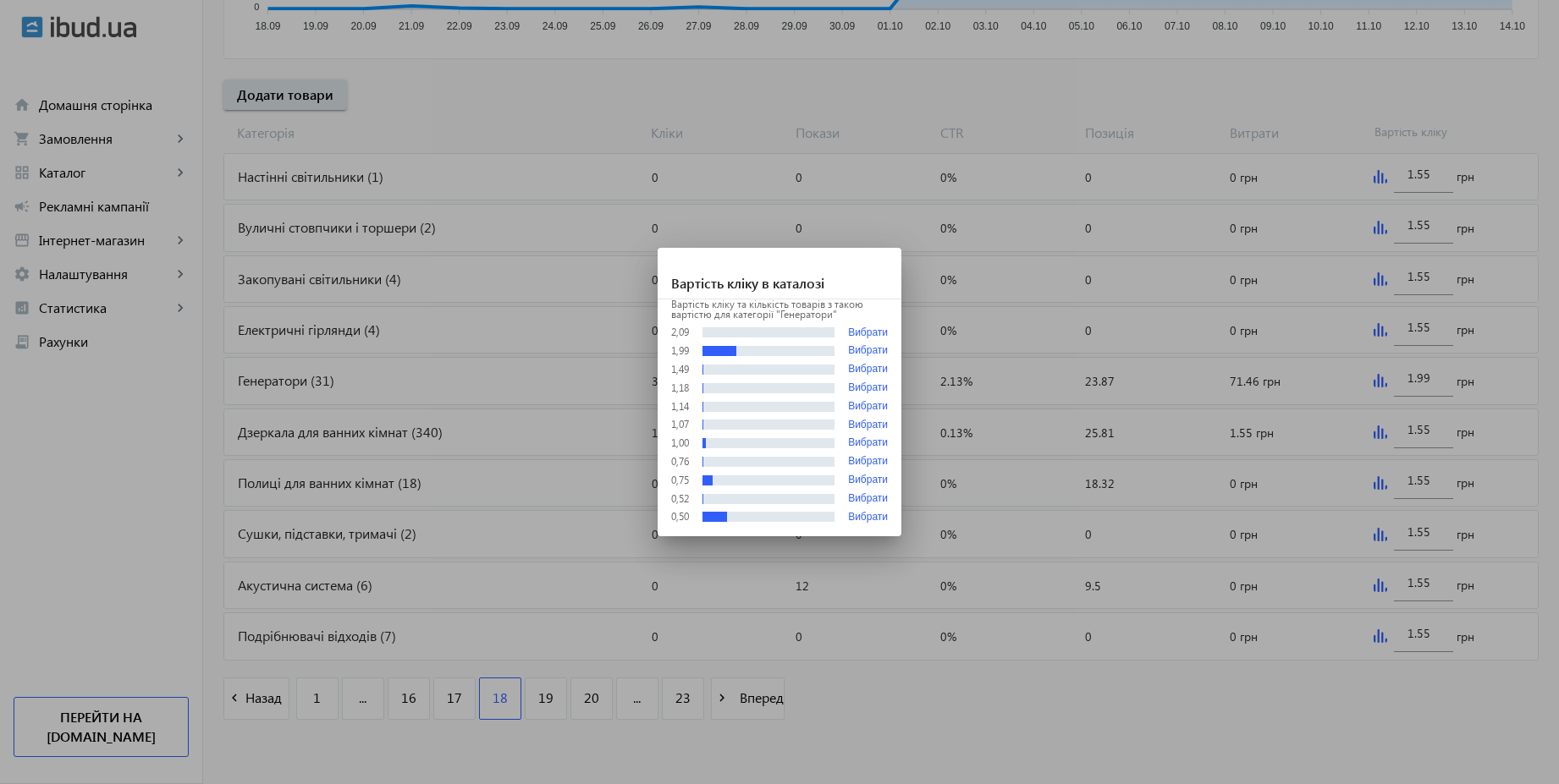
click at [1445, 387] on div at bounding box center [780, 392] width 1559 height 784
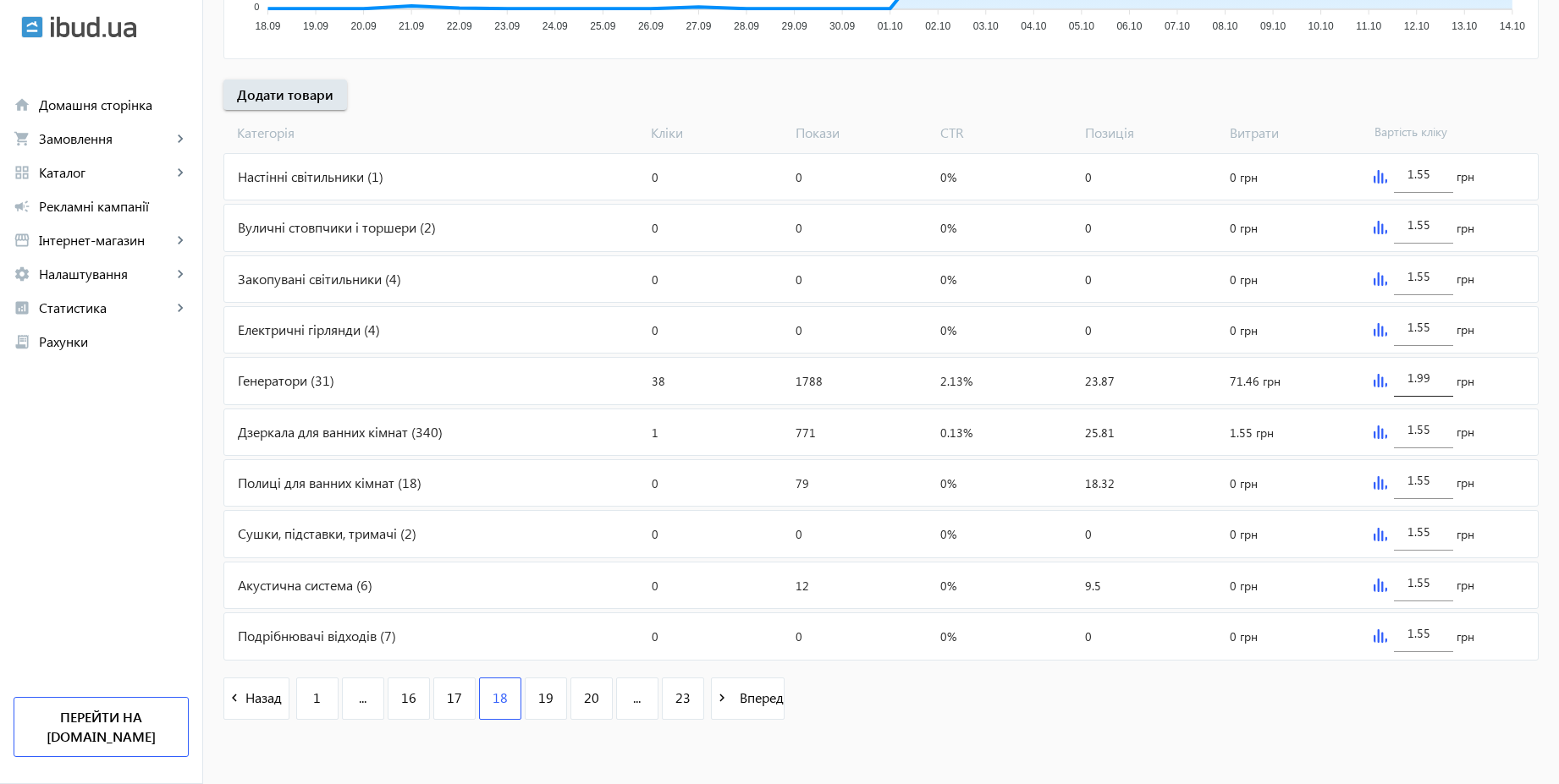
scroll to position [567, 0]
drag, startPoint x: 1437, startPoint y: 382, endPoint x: 1399, endPoint y: 379, distance: 38.1
click at [1399, 379] on div "1.99" at bounding box center [1423, 373] width 59 height 48
type input "2.55"
click at [1348, 107] on div "arrow_back Рекламні кампанії CPC 2025 | Базовий вивід Зупинити Період: з 15.11.…" at bounding box center [881, 122] width 1356 height 1230
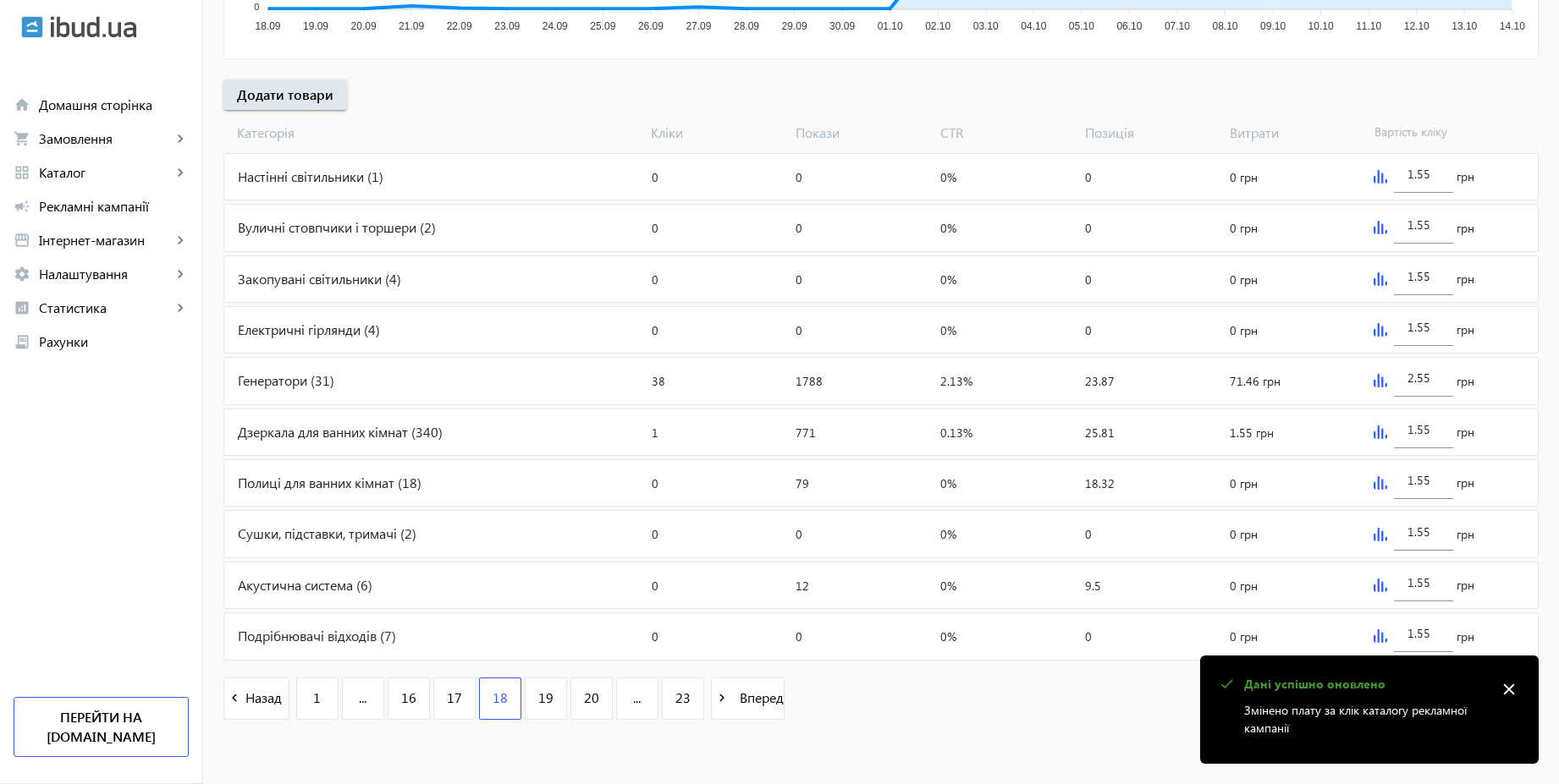
click at [374, 381] on div "Генератори (31)" at bounding box center [435, 381] width 420 height 46
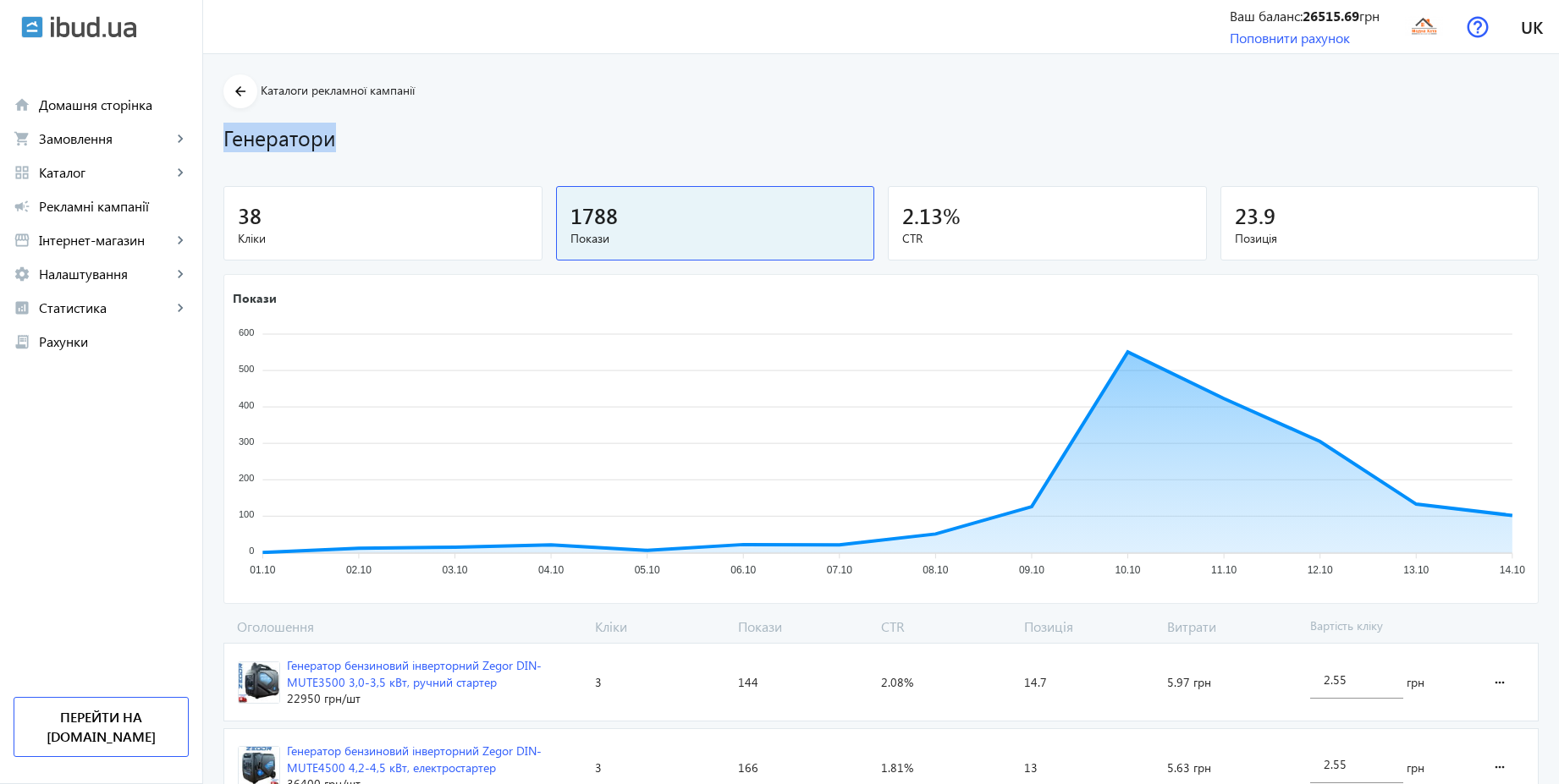
drag, startPoint x: 1568, startPoint y: 117, endPoint x: 1568, endPoint y: 185, distance: 68.0
click at [463, 222] on div "38" at bounding box center [383, 215] width 290 height 30
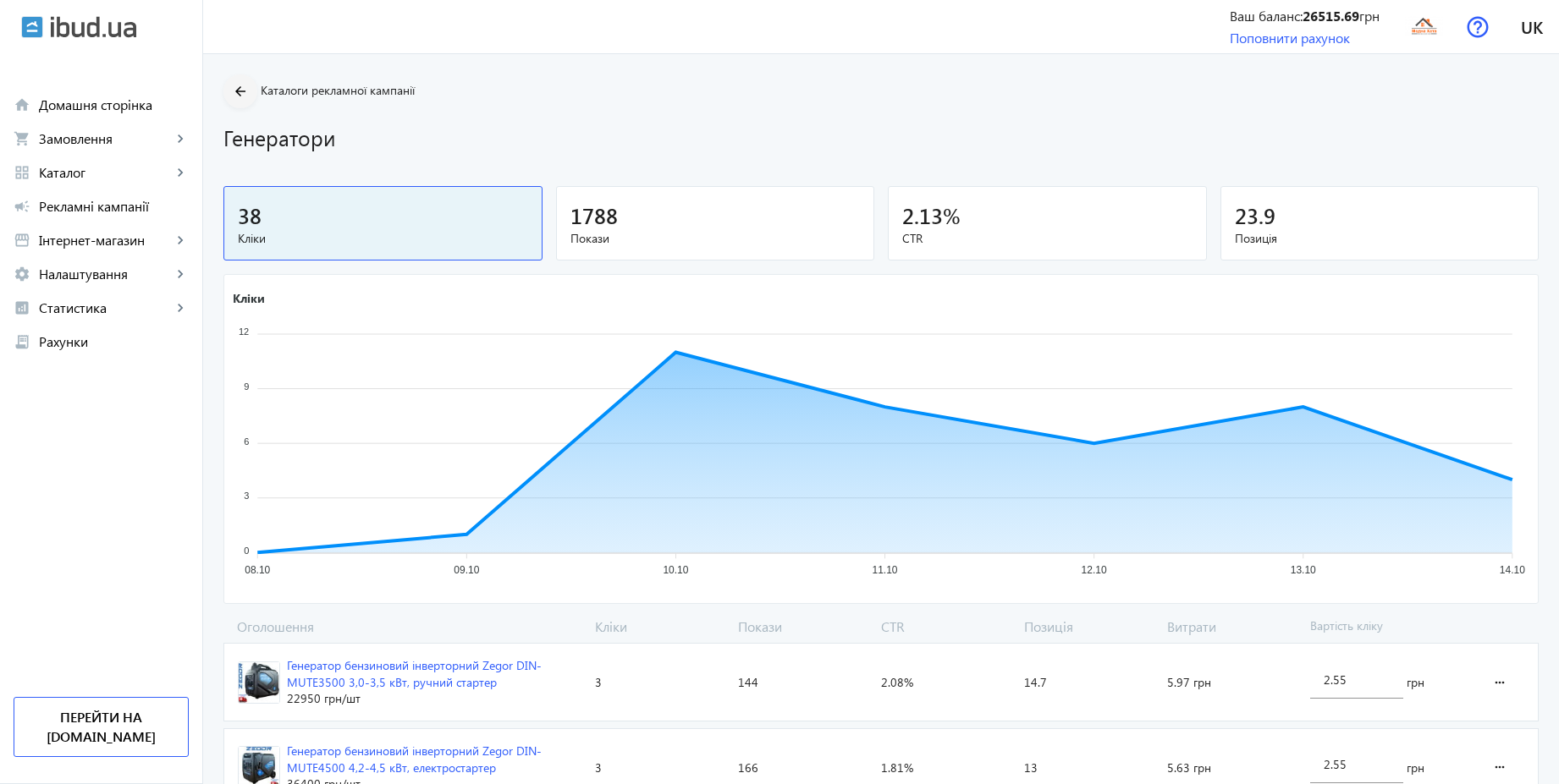
click at [242, 95] on span at bounding box center [240, 91] width 33 height 41
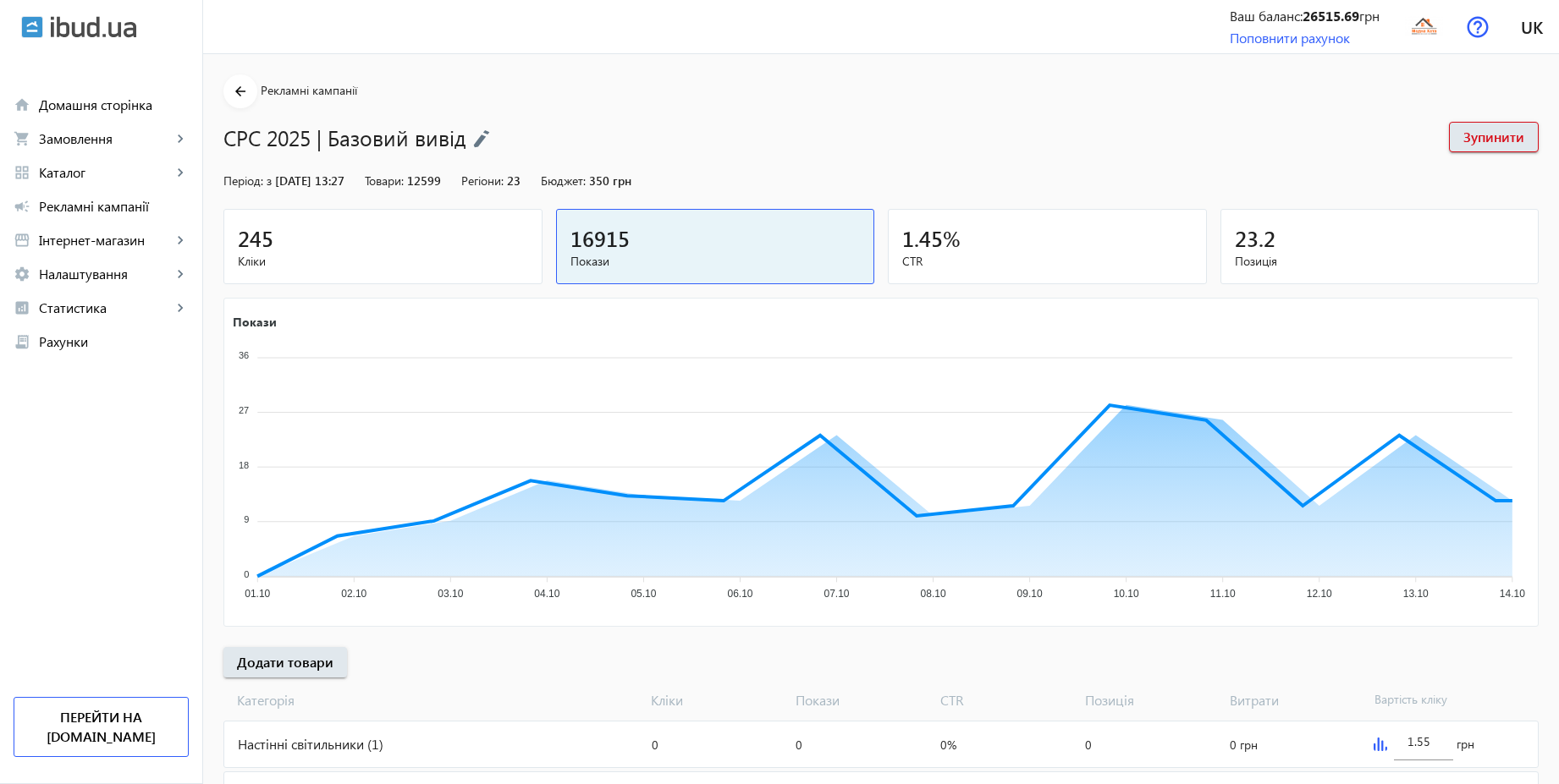
click at [406, 249] on div "245" at bounding box center [383, 238] width 290 height 30
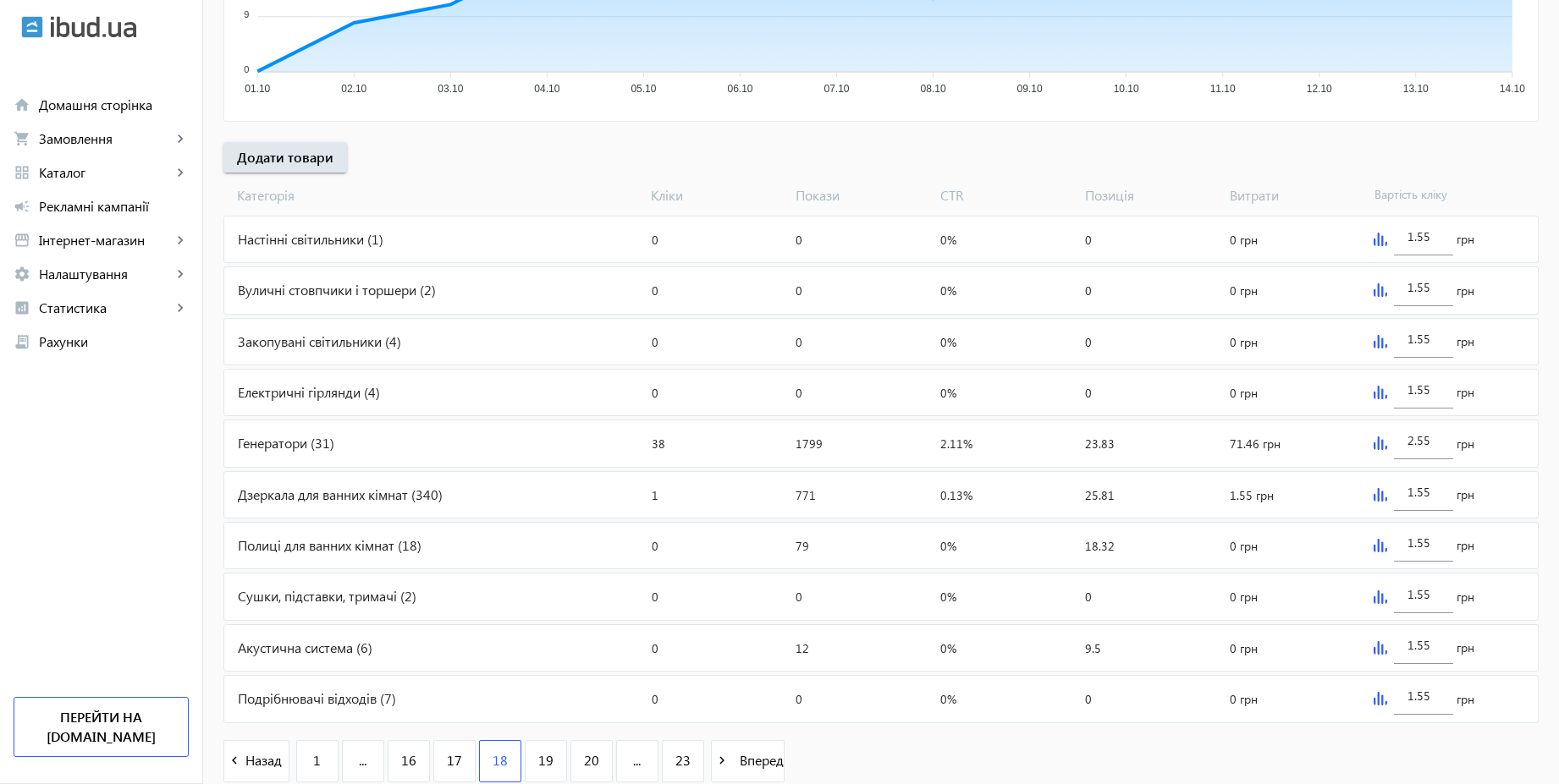
scroll to position [567, 0]
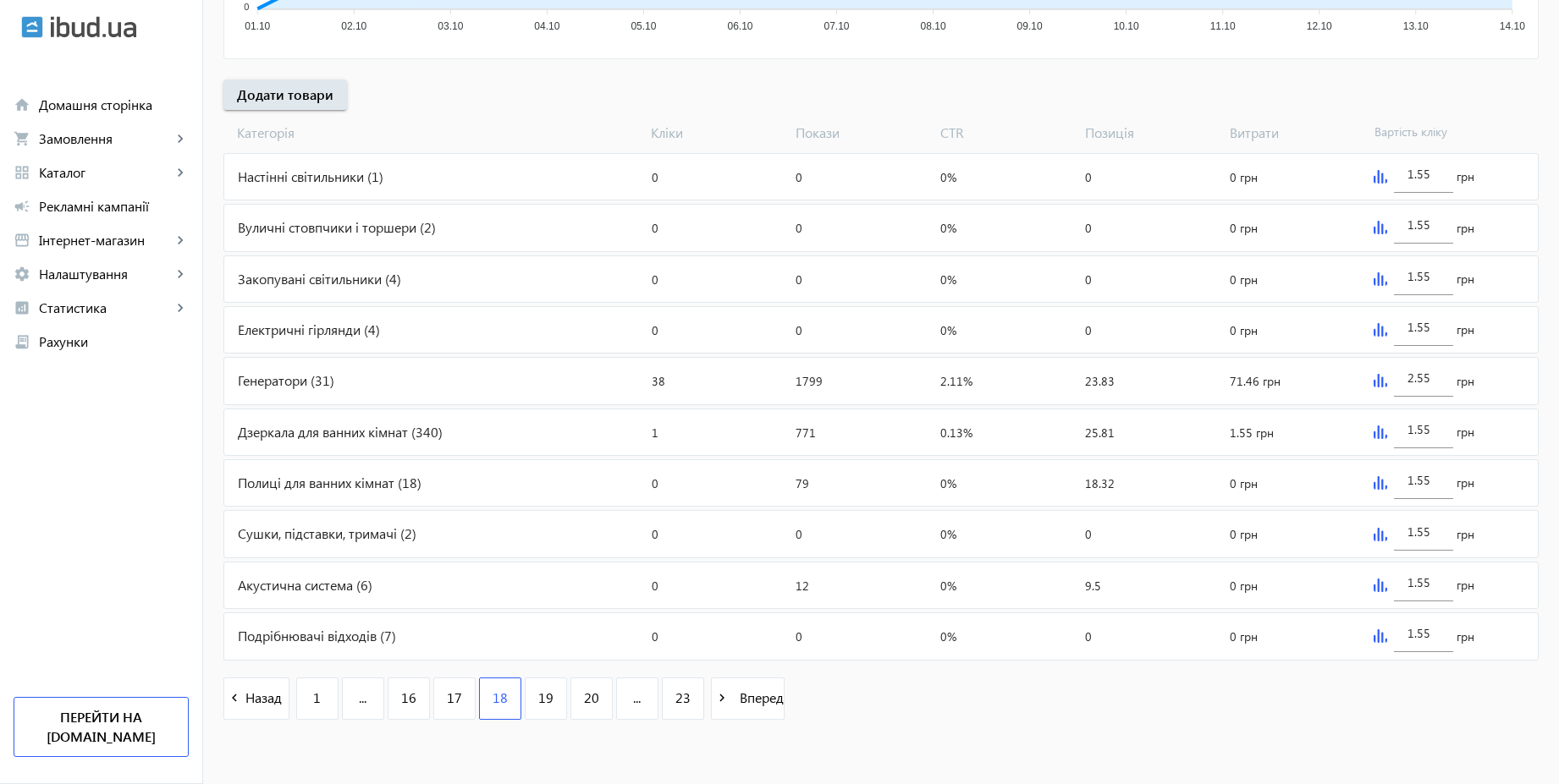
click at [353, 378] on div "Генератори (31)" at bounding box center [435, 381] width 420 height 46
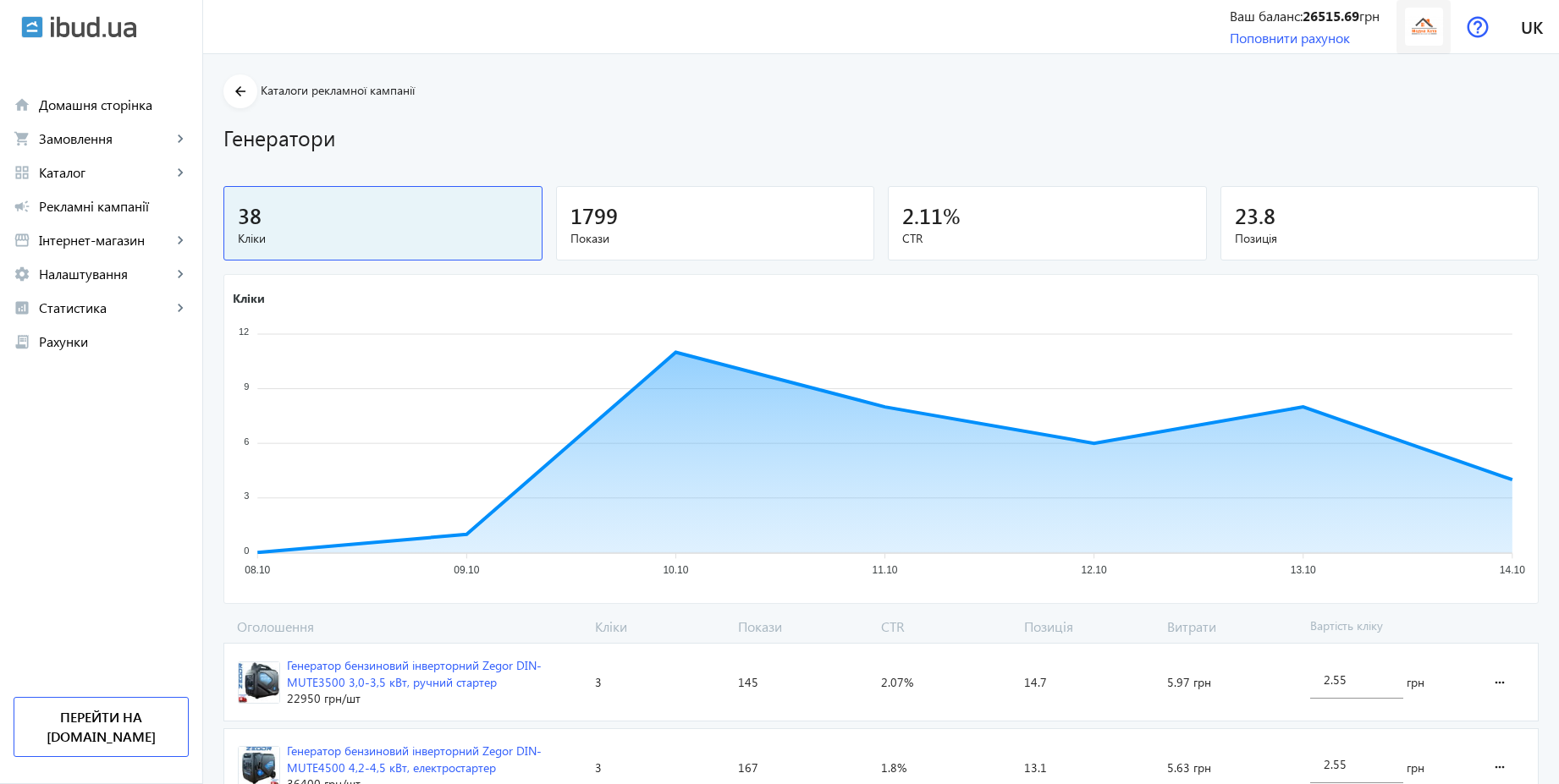
click at [1428, 47] on span at bounding box center [1423, 27] width 54 height 54
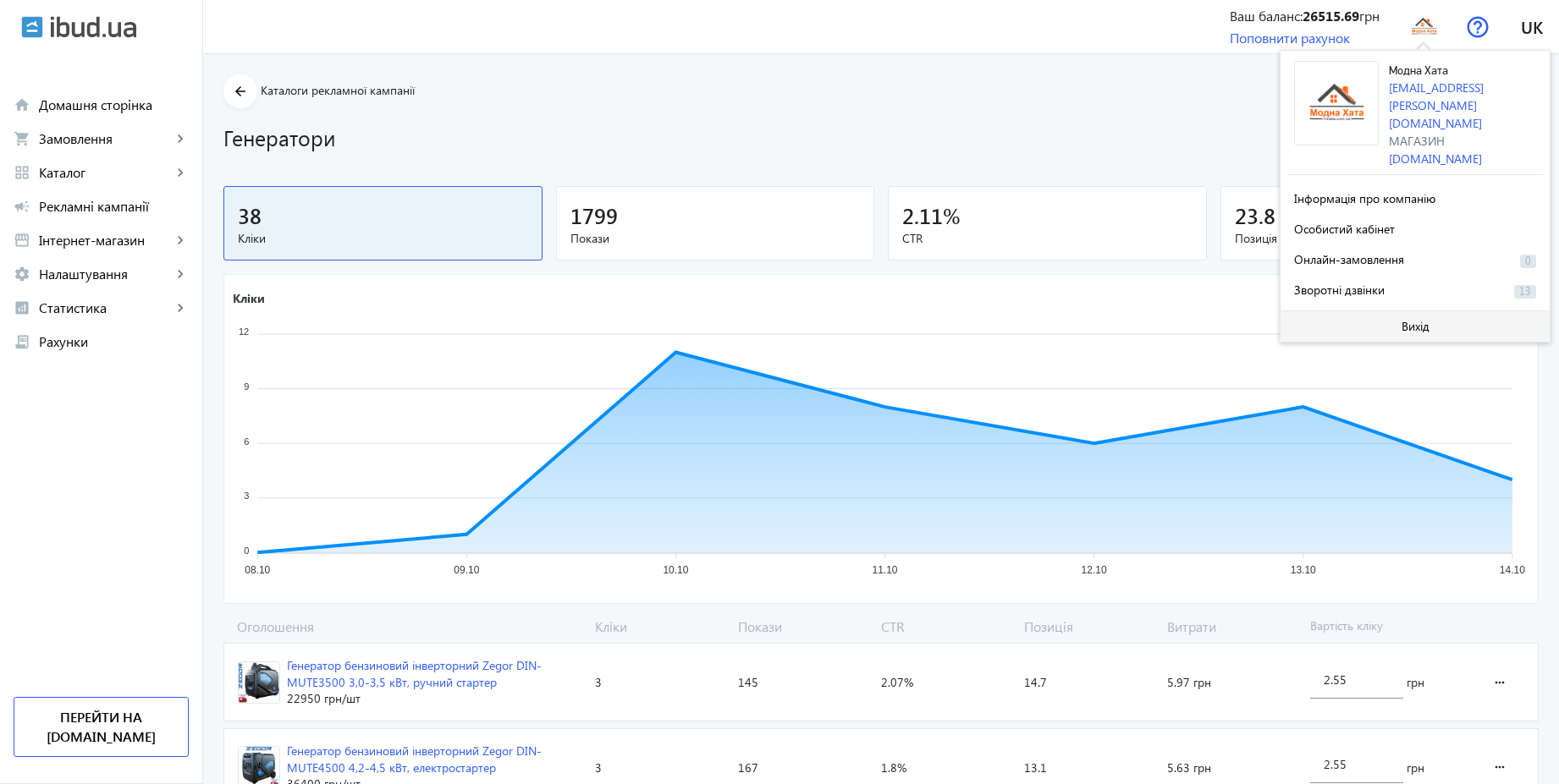
click at [1418, 320] on span "Вихід" at bounding box center [1415, 327] width 28 height 13
